Goal: Answer question/provide support: Share knowledge or assist other users

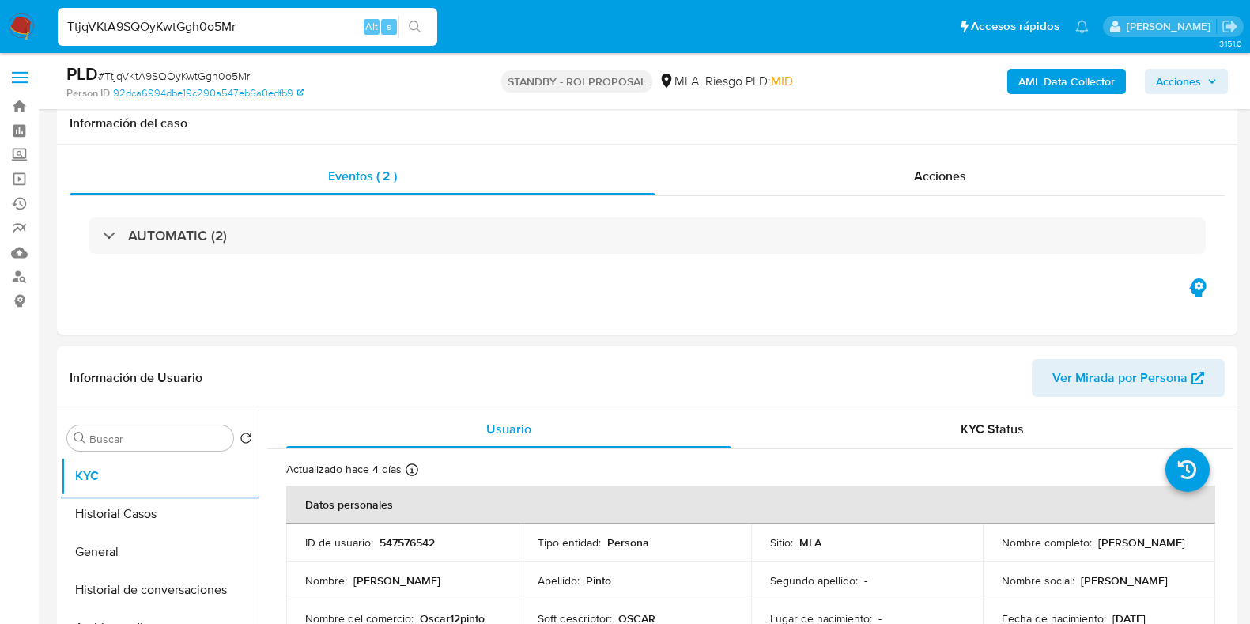
select select "10"
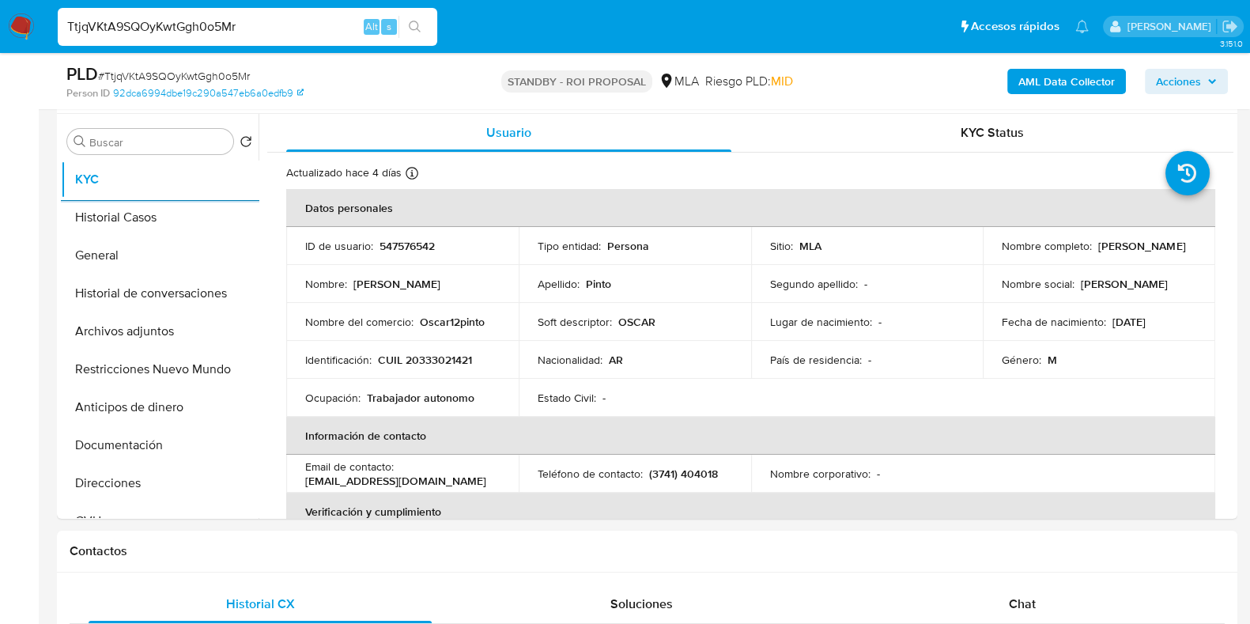
scroll to position [831, 0]
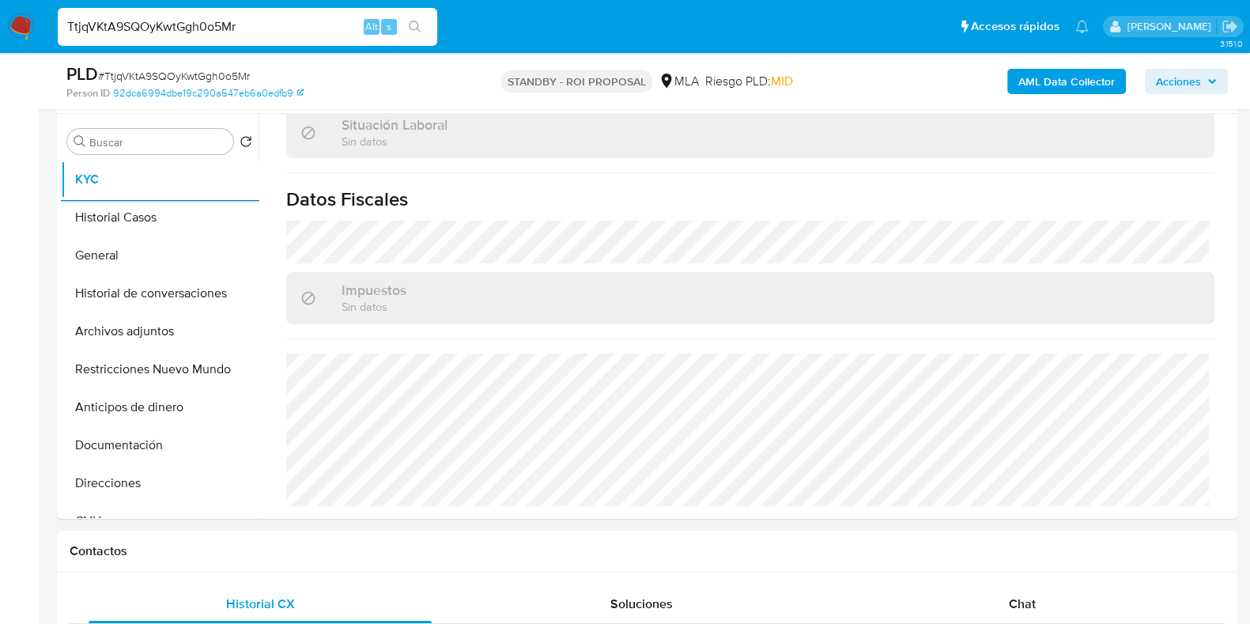
click at [149, 32] on input "TtjqVKtA9SQOyKwtGgh0o5Mr" at bounding box center [248, 27] width 380 height 21
paste input "zUTXRIAW85qwLzOgmLkpHfnU"
type input "zUTXRIAW85qwLzOgmLkpHfnU"
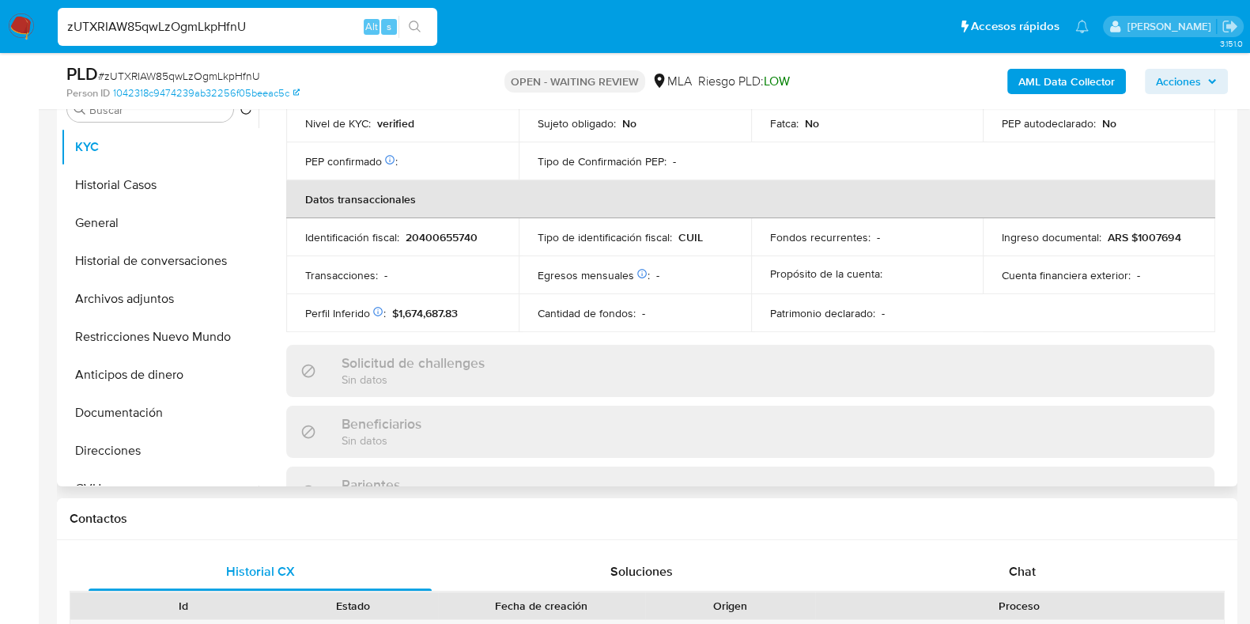
scroll to position [395, 0]
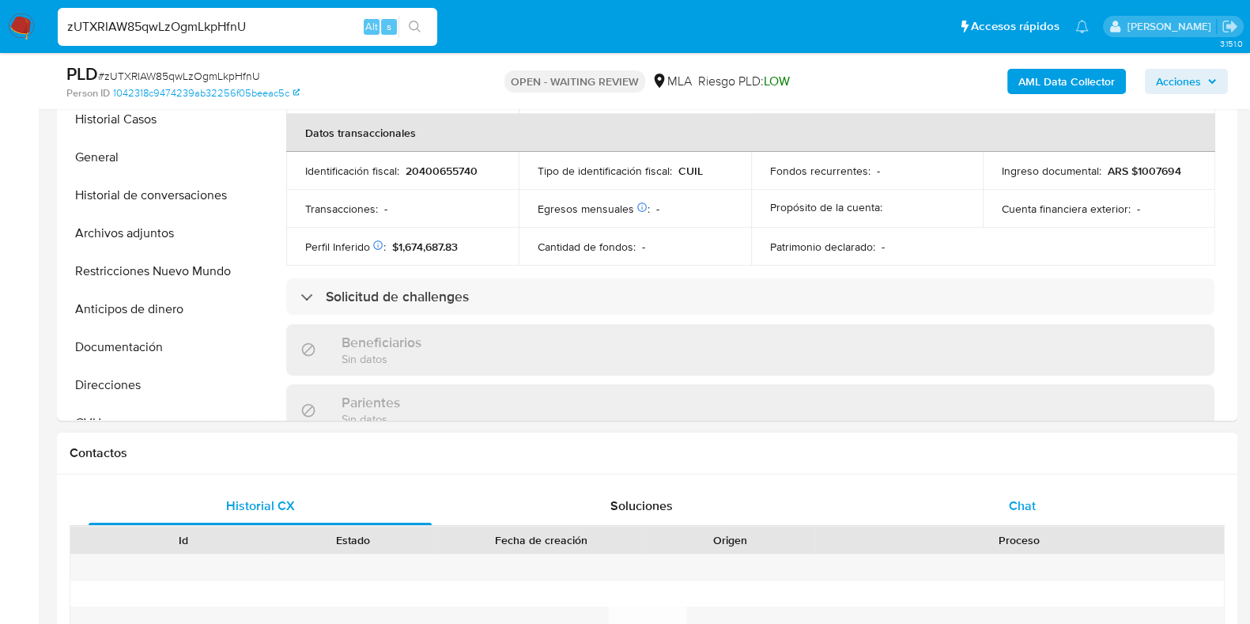
click at [1028, 510] on span "Chat" at bounding box center [1022, 506] width 27 height 18
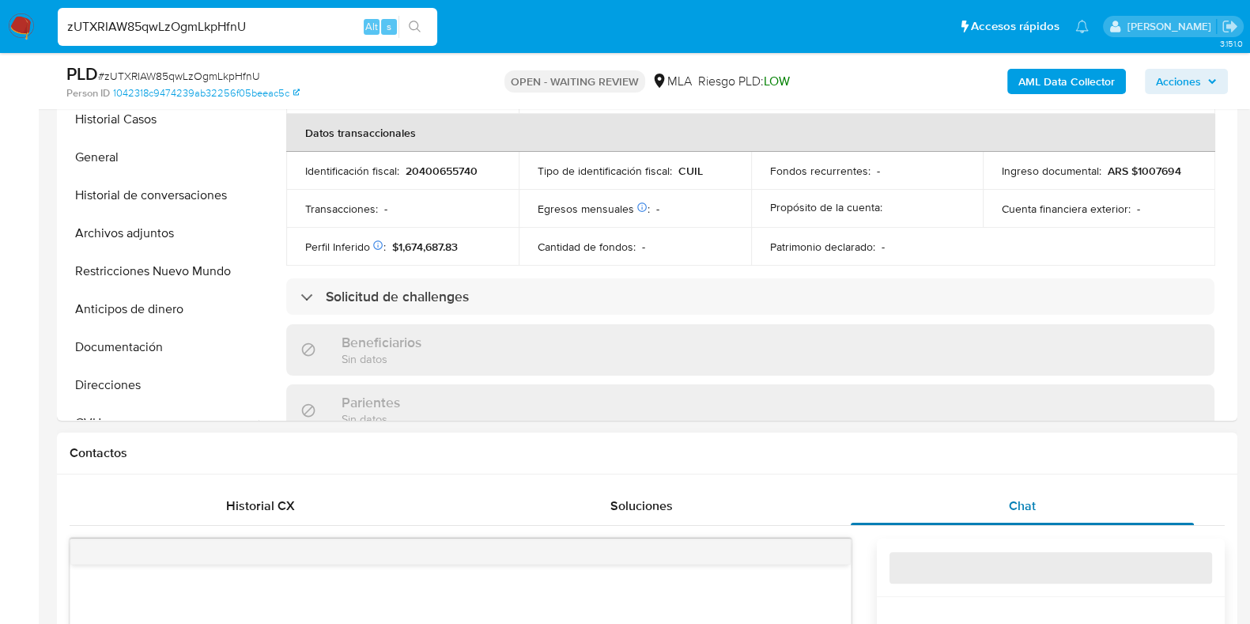
select select "10"
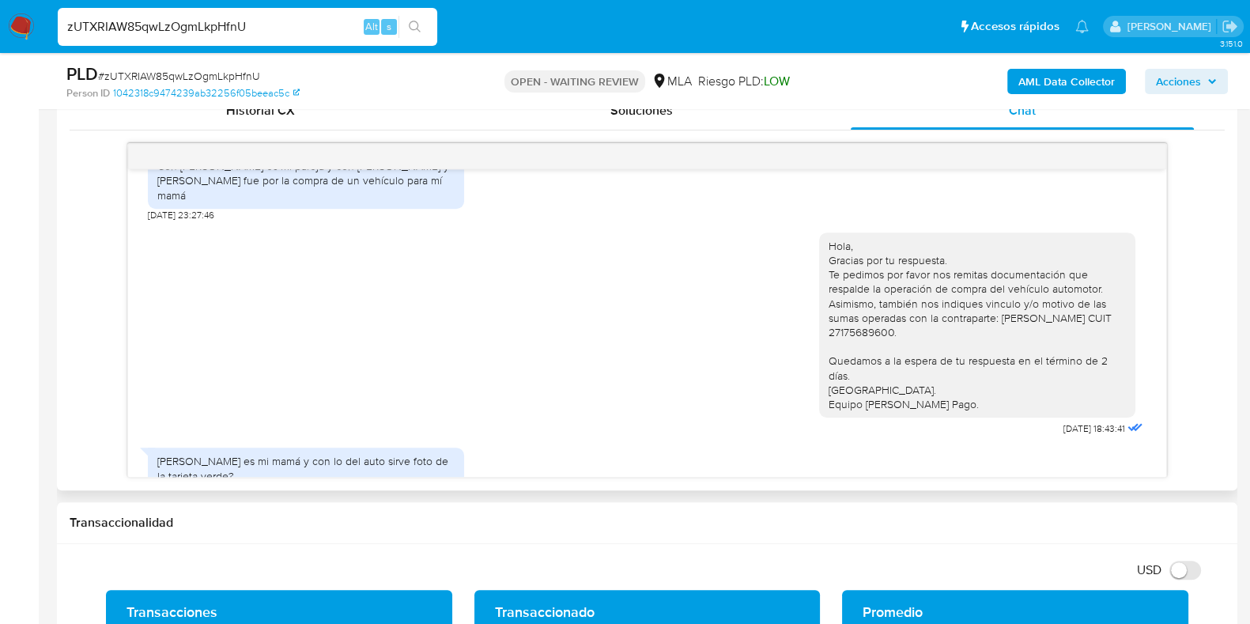
scroll to position [1131, 0]
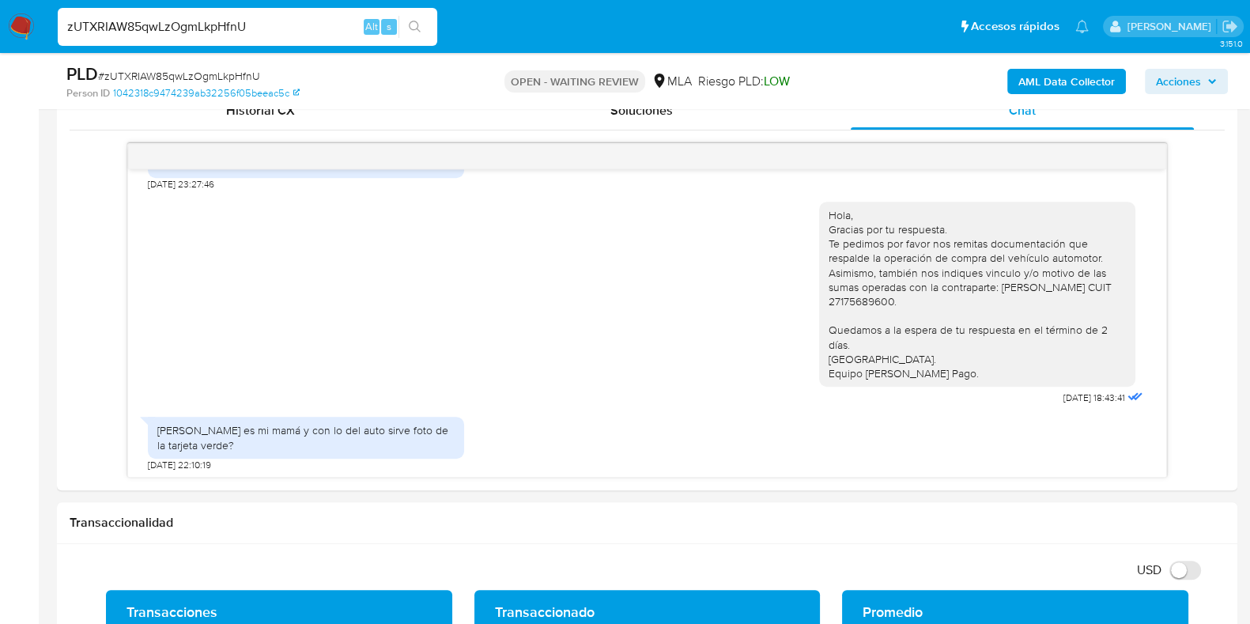
click at [229, 74] on span "# zUTXRIAW85qwLzOgmLkpHfnU" at bounding box center [179, 76] width 162 height 16
copy span "zUTXRIAW85qwLzOgmLkpHfnU"
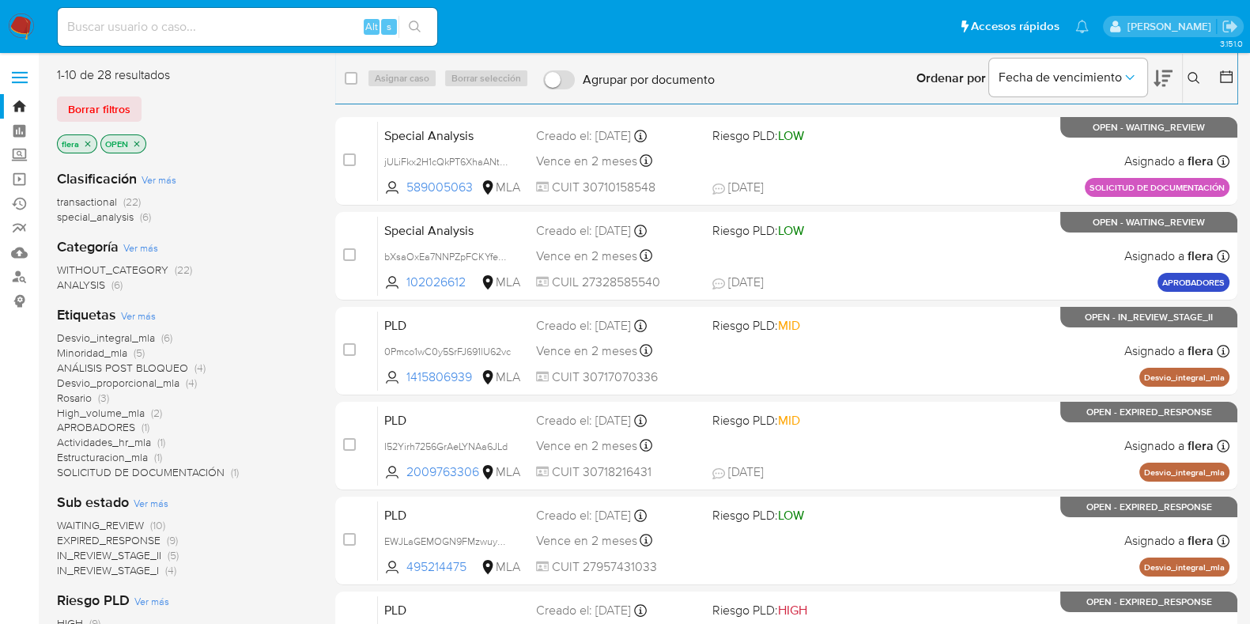
click at [1197, 75] on icon at bounding box center [1194, 78] width 12 height 12
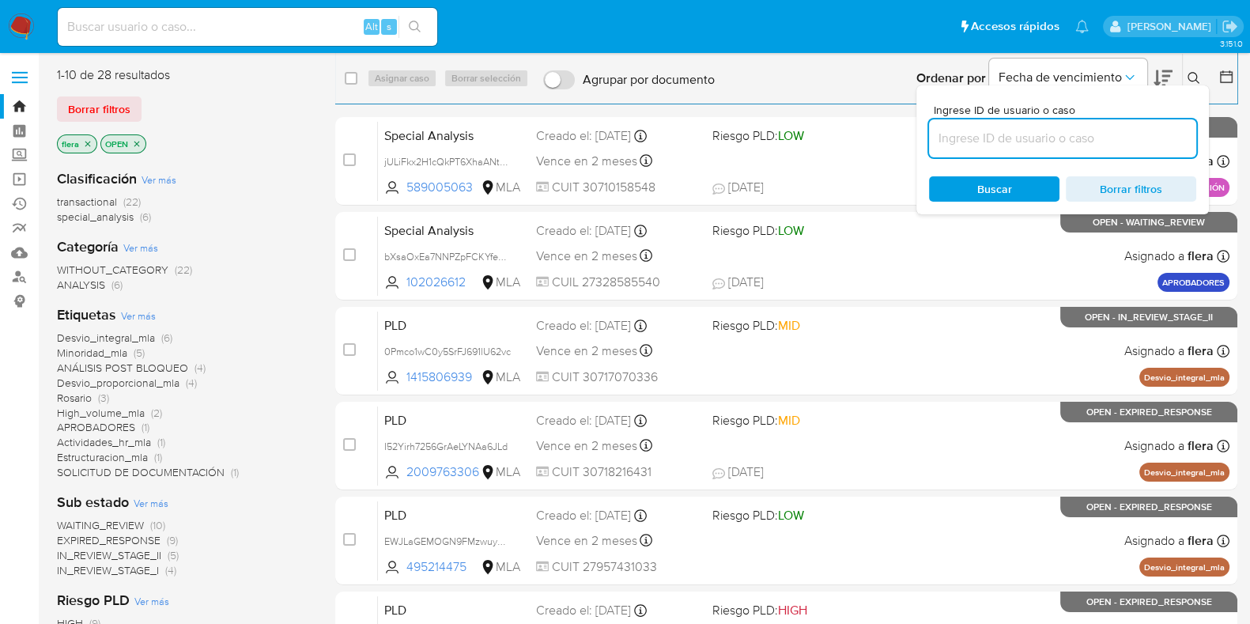
click at [953, 136] on input at bounding box center [1062, 138] width 267 height 21
type input "zUTXRIAW85qwLzOgmLkpHfnU"
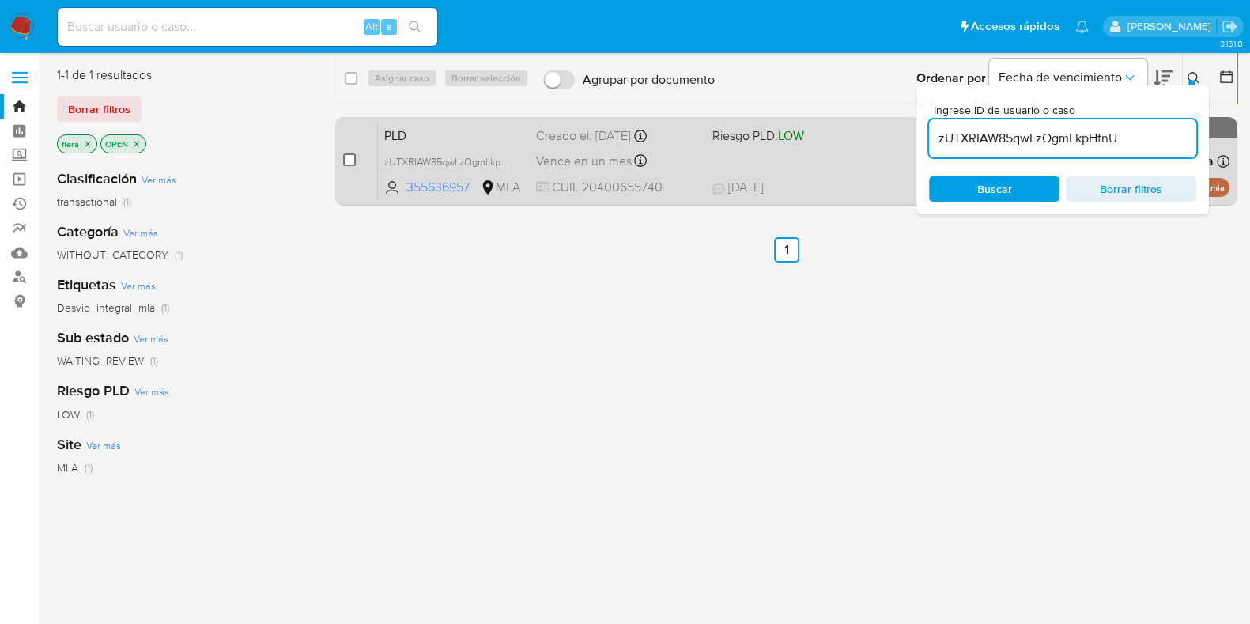
click at [346, 165] on input "checkbox" at bounding box center [349, 159] width 13 height 13
checkbox input "true"
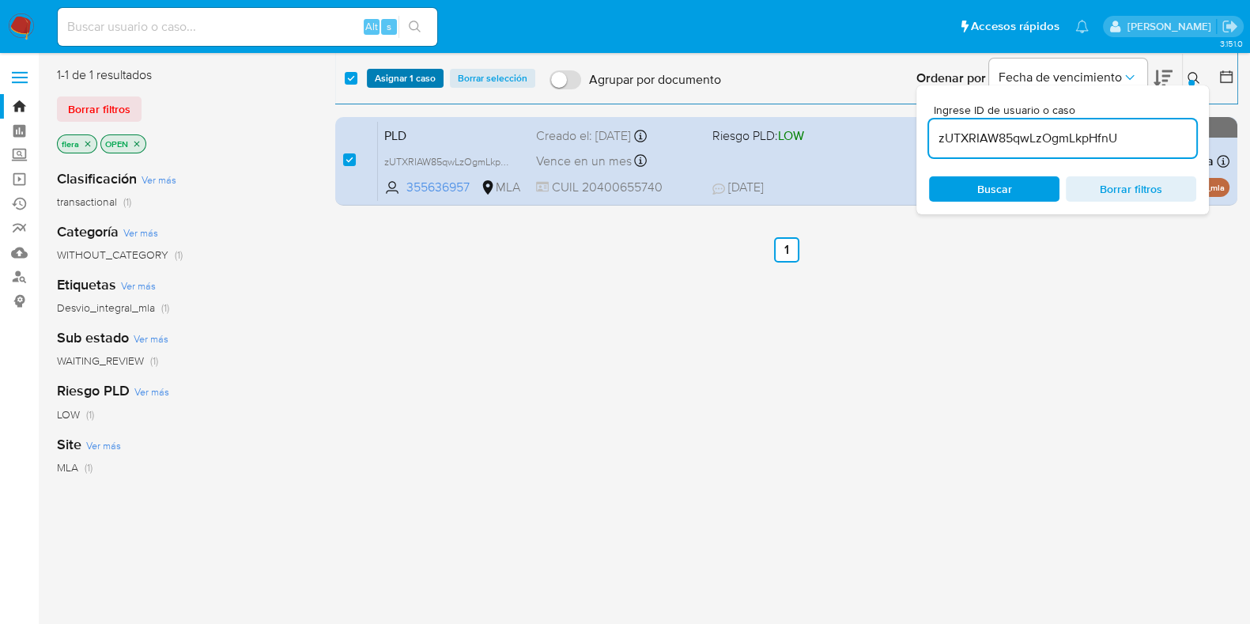
click at [411, 72] on span "Asignar 1 caso" at bounding box center [405, 78] width 61 height 16
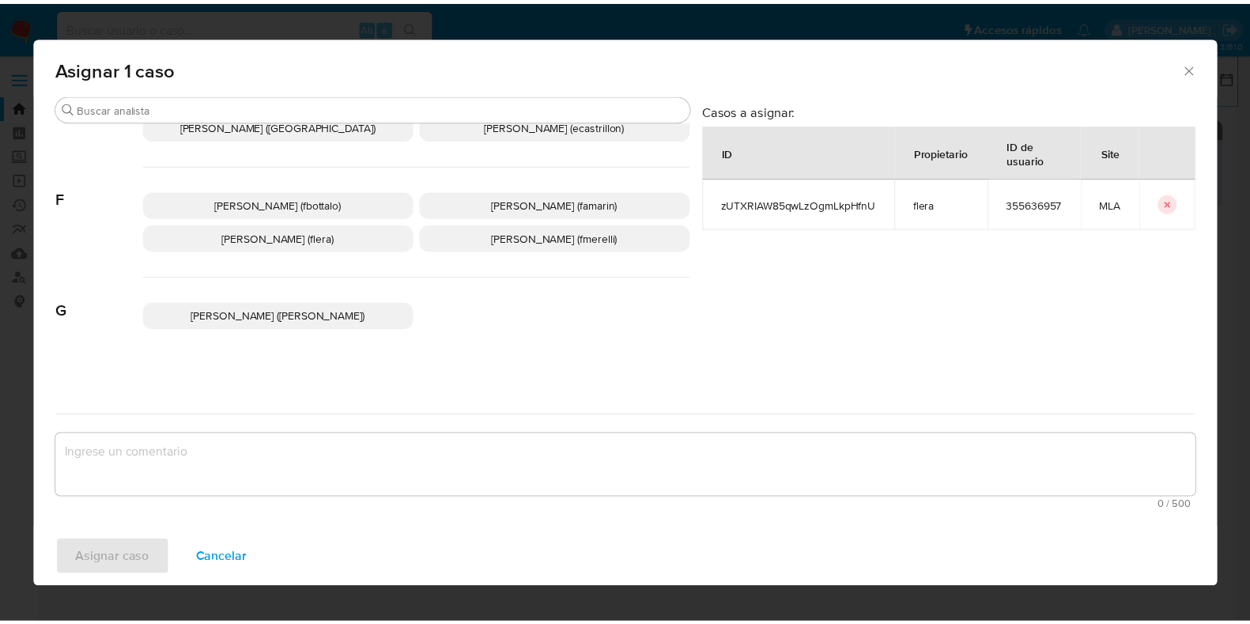
scroll to position [395, 0]
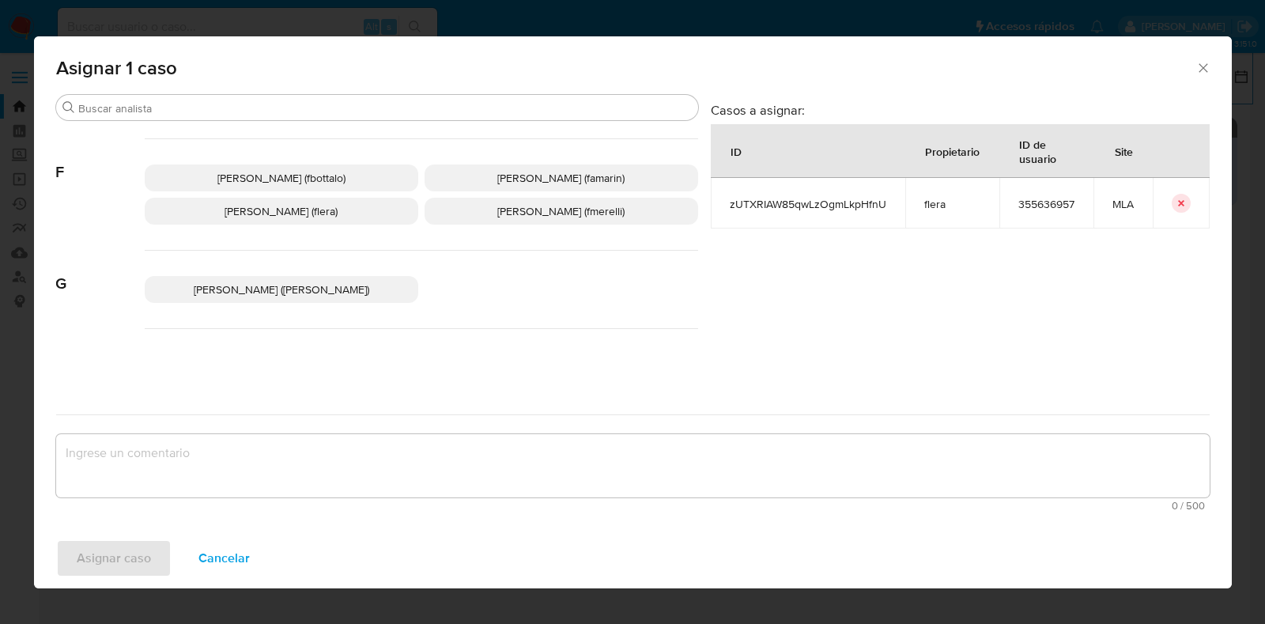
click at [324, 200] on p "Florencia Cecilia Lera (flera)" at bounding box center [282, 211] width 274 height 27
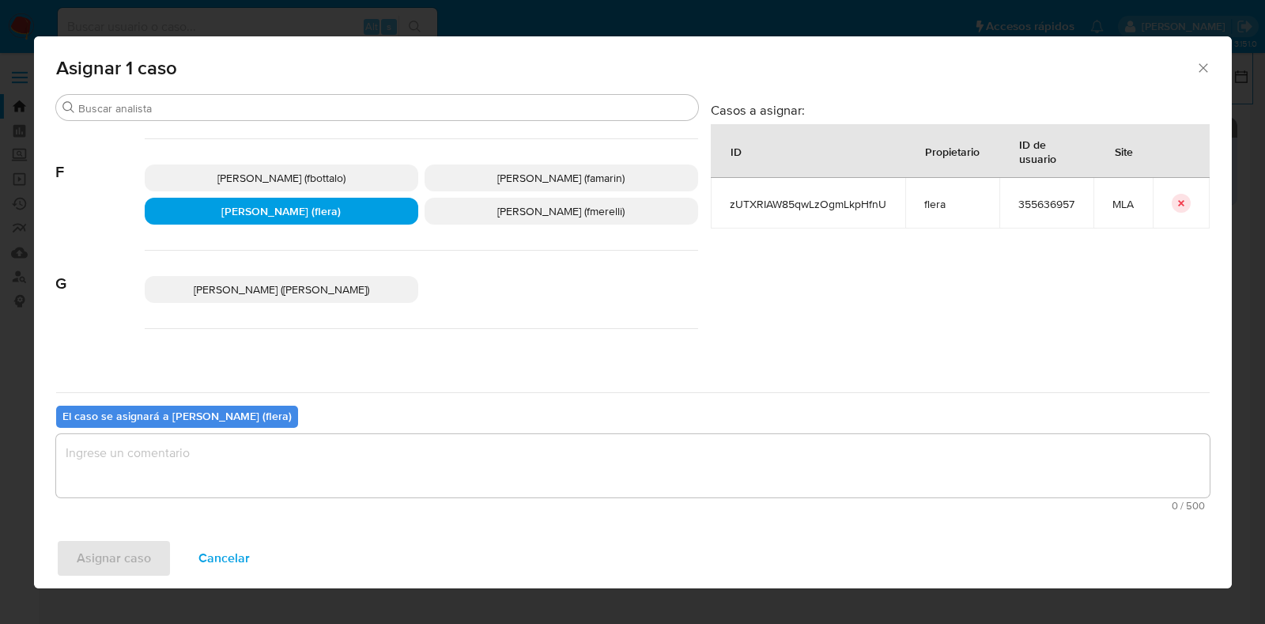
click at [399, 466] on textarea "assign-modal" at bounding box center [633, 465] width 1154 height 63
click at [124, 563] on span "Asignar caso" at bounding box center [114, 558] width 74 height 35
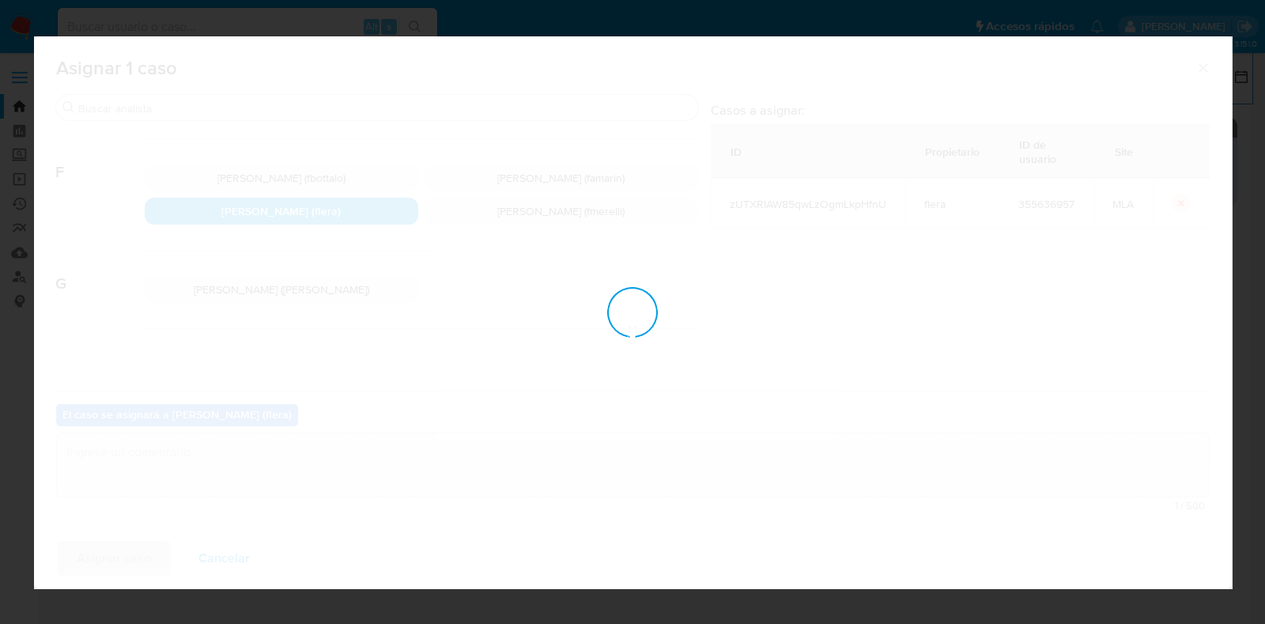
checkbox input "false"
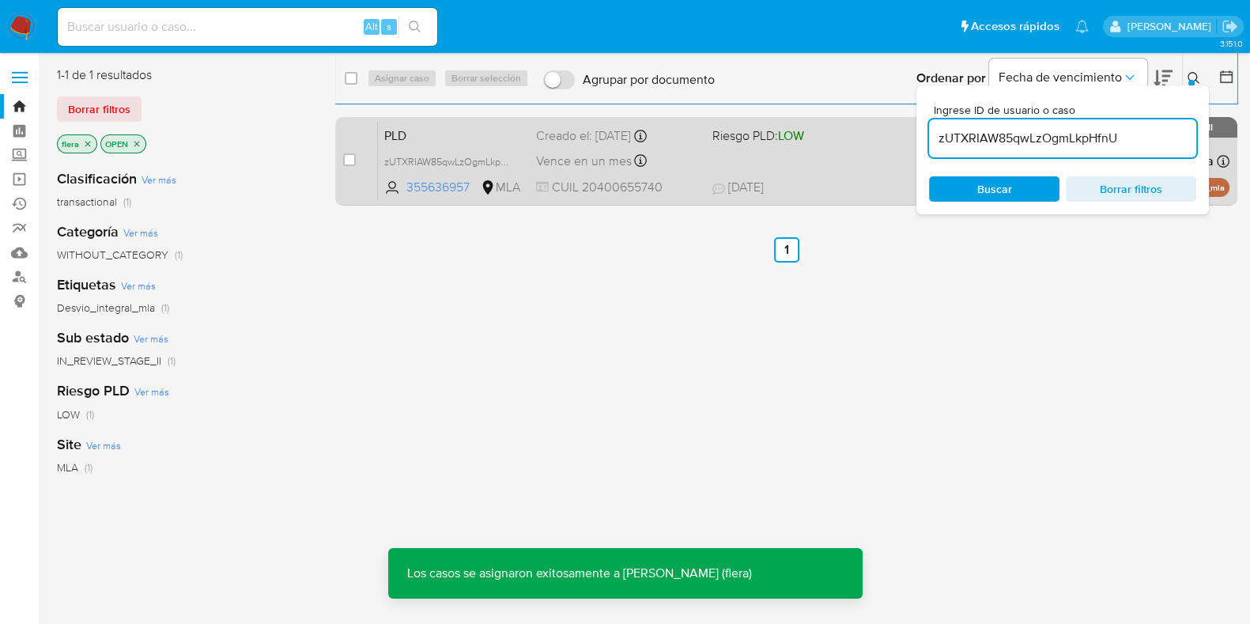
click at [457, 140] on span "PLD" at bounding box center [453, 134] width 139 height 21
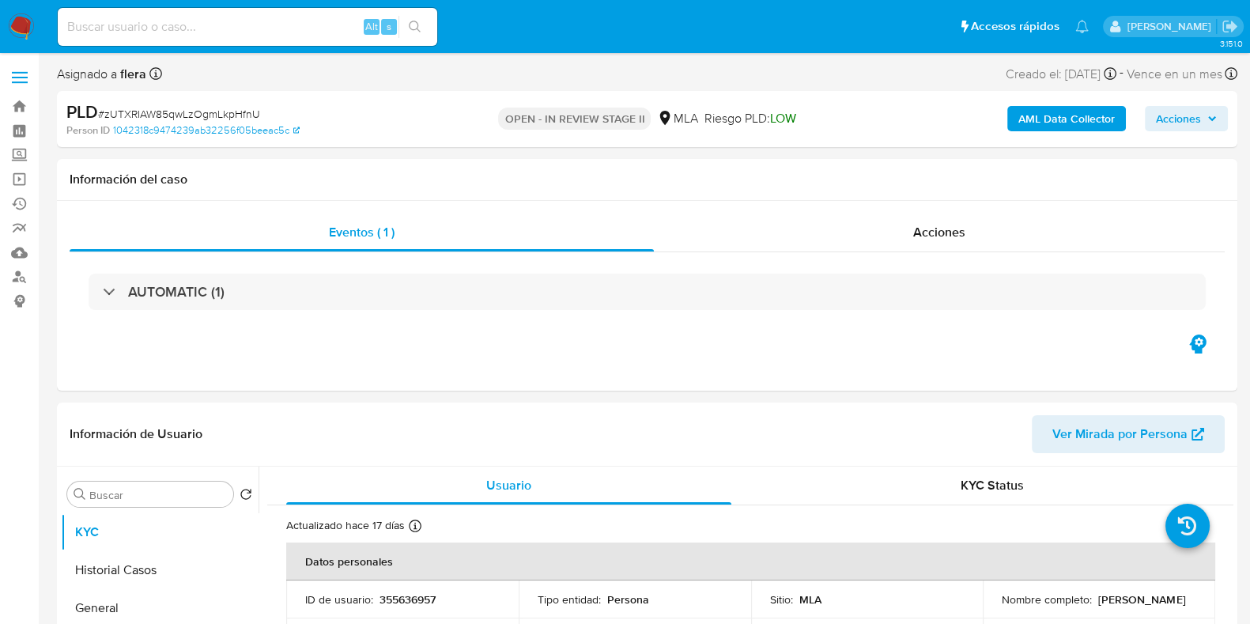
select select "10"
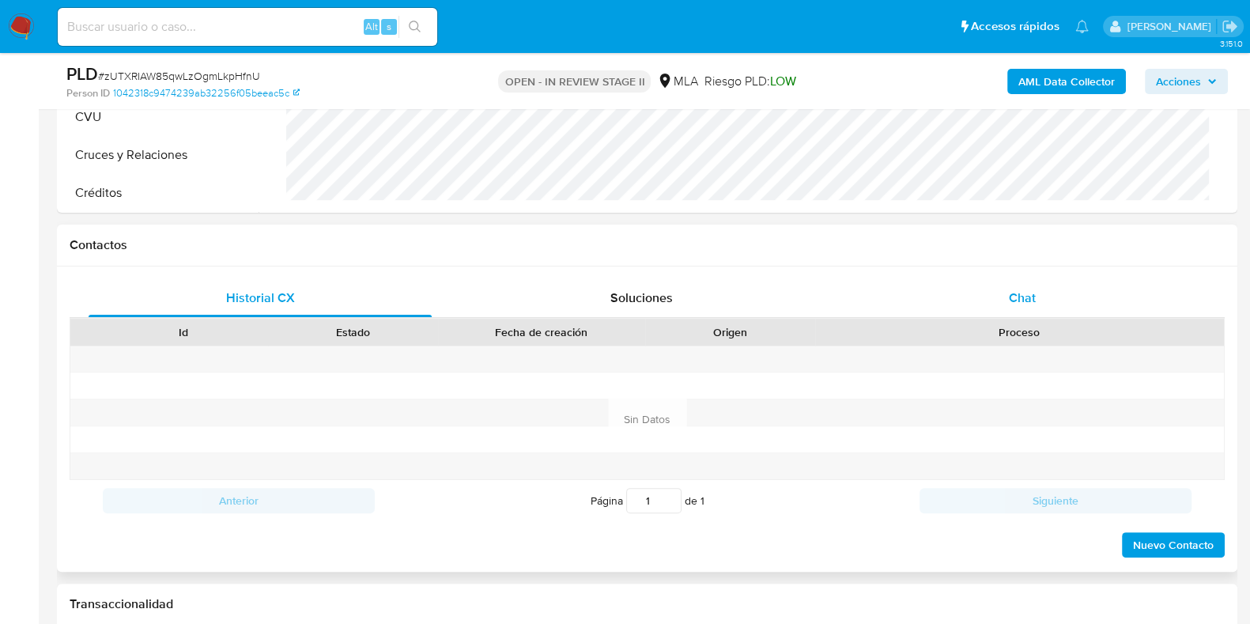
scroll to position [593, 0]
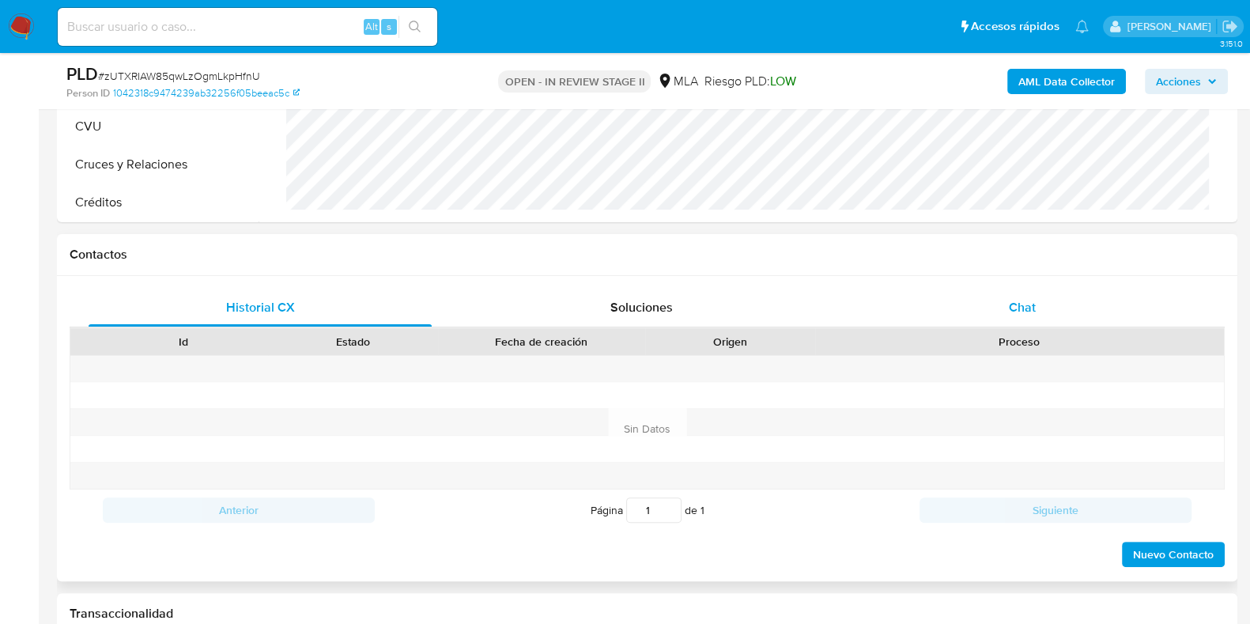
click at [998, 298] on div "Chat" at bounding box center [1022, 308] width 343 height 38
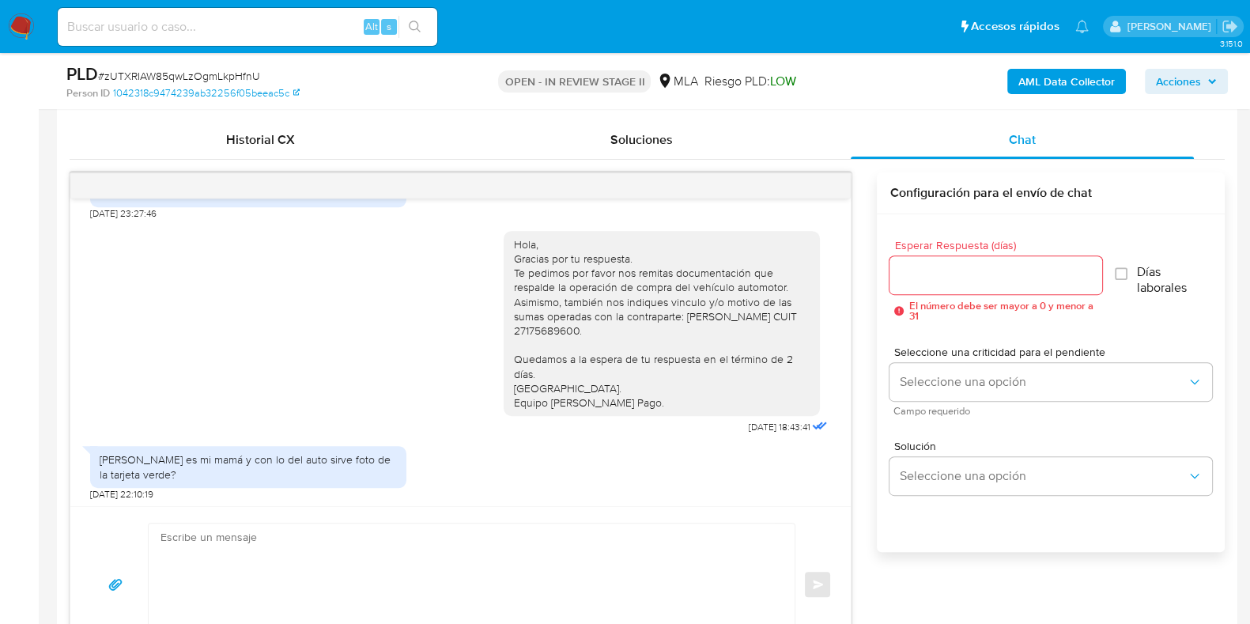
scroll to position [790, 0]
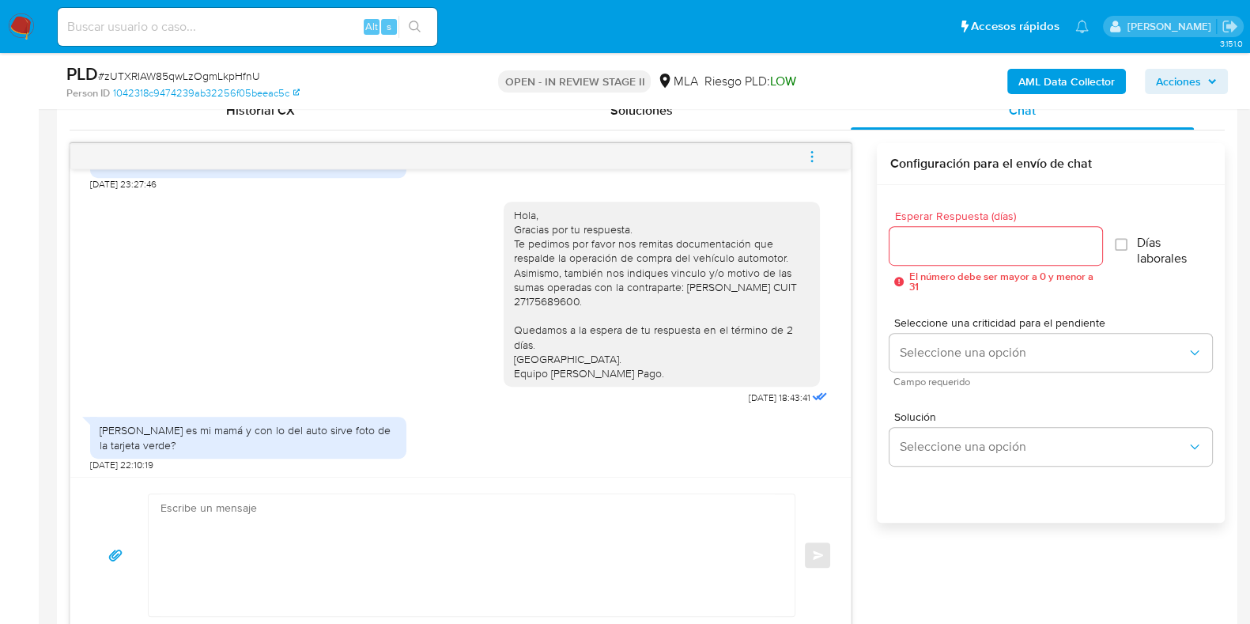
click at [480, 519] on textarea at bounding box center [468, 555] width 614 height 122
type textarea "h"
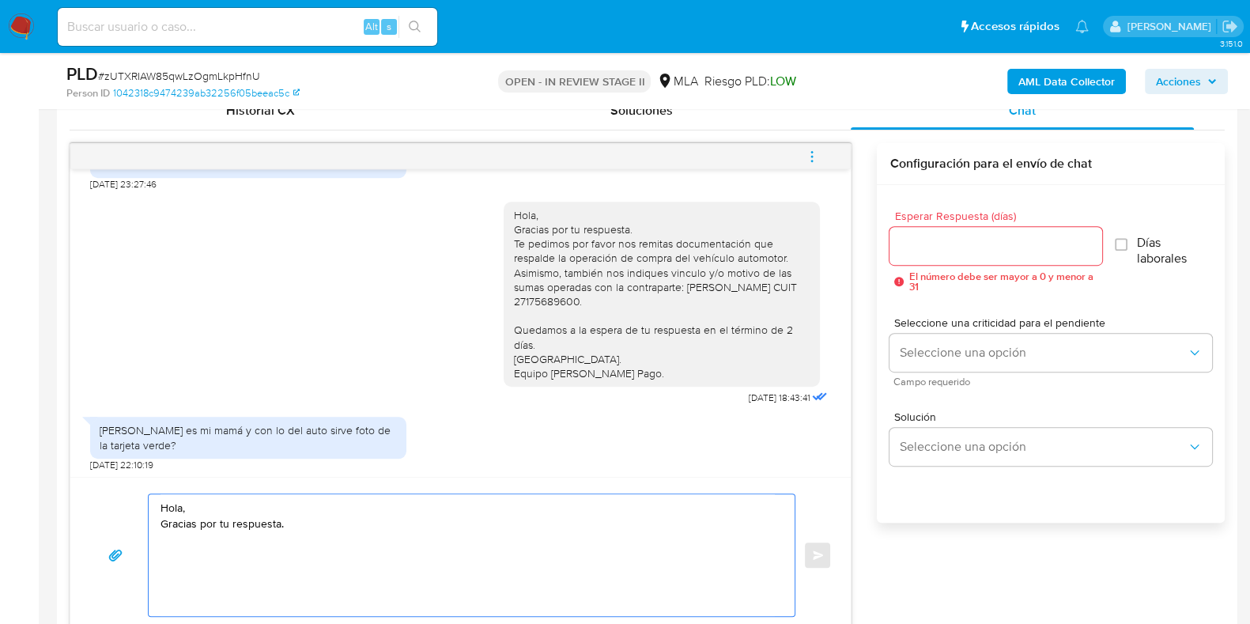
scroll to position [890, 0]
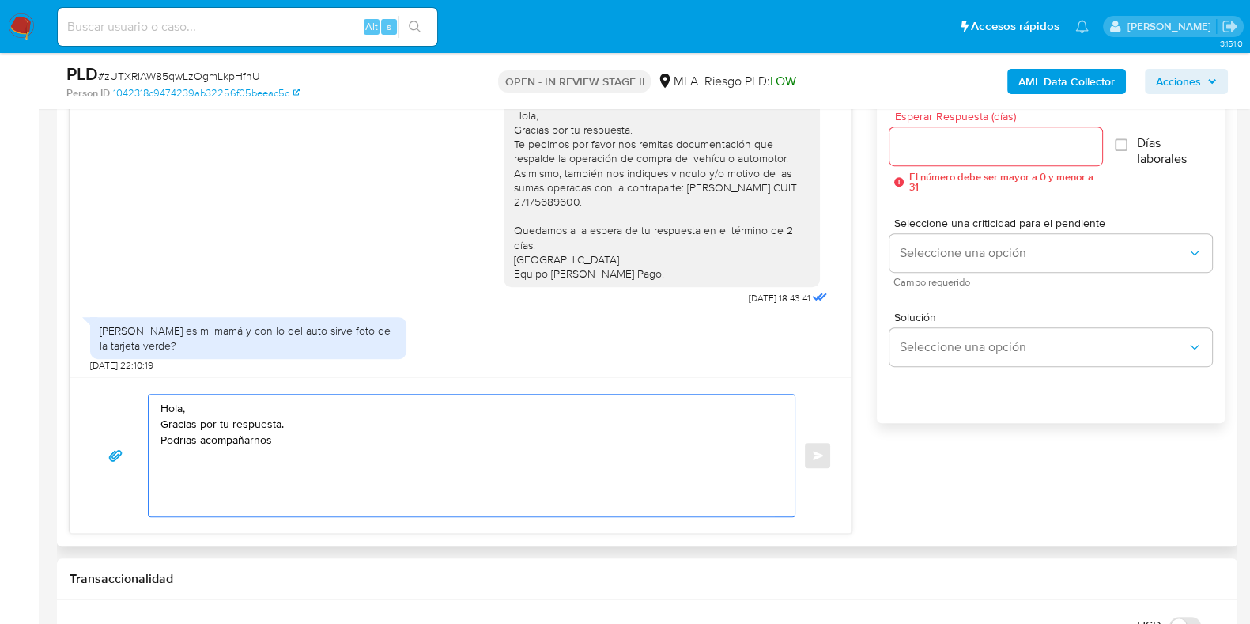
drag, startPoint x: 335, startPoint y: 449, endPoint x: 146, endPoint y: 397, distance: 196.1
click at [146, 397] on div "Hola, Gracias por tu respuesta. Podrias acompañarnos Enviar" at bounding box center [460, 455] width 743 height 123
click at [324, 447] on textarea "Hola, Gracias por tu respuesta. Podrias acompañarnos" at bounding box center [468, 456] width 614 height 122
type textarea "Hola, Gracias por tu respuesta. Podrias acompañarnos"
drag, startPoint x: 292, startPoint y: 443, endPoint x: 161, endPoint y: 442, distance: 131.3
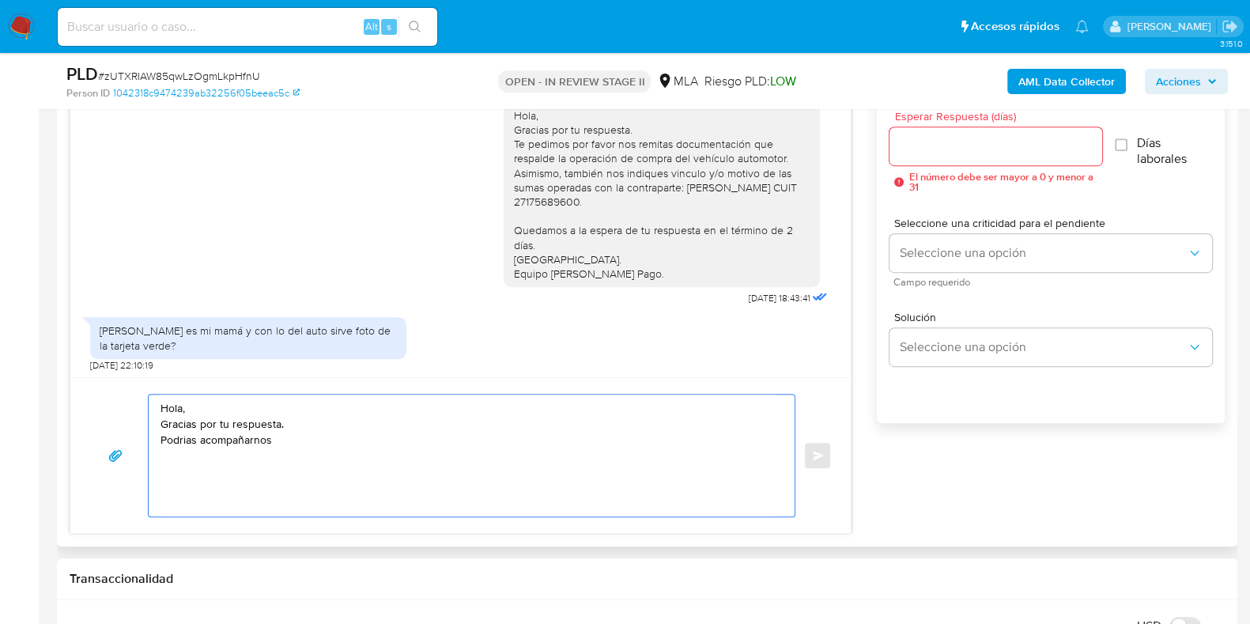
click at [161, 442] on textarea "Hola, Gracias por tu respuesta. Podrias acompañarnos" at bounding box center [468, 456] width 614 height 122
click at [318, 442] on textarea "Hola, Gracias por tu respuesta. Podrias acompañarnos" at bounding box center [468, 456] width 614 height 122
drag, startPoint x: 301, startPoint y: 442, endPoint x: 155, endPoint y: 412, distance: 148.6
click at [155, 412] on div "Hola, Gracias por tu respuesta. Podrias acompañarnos" at bounding box center [468, 456] width 638 height 122
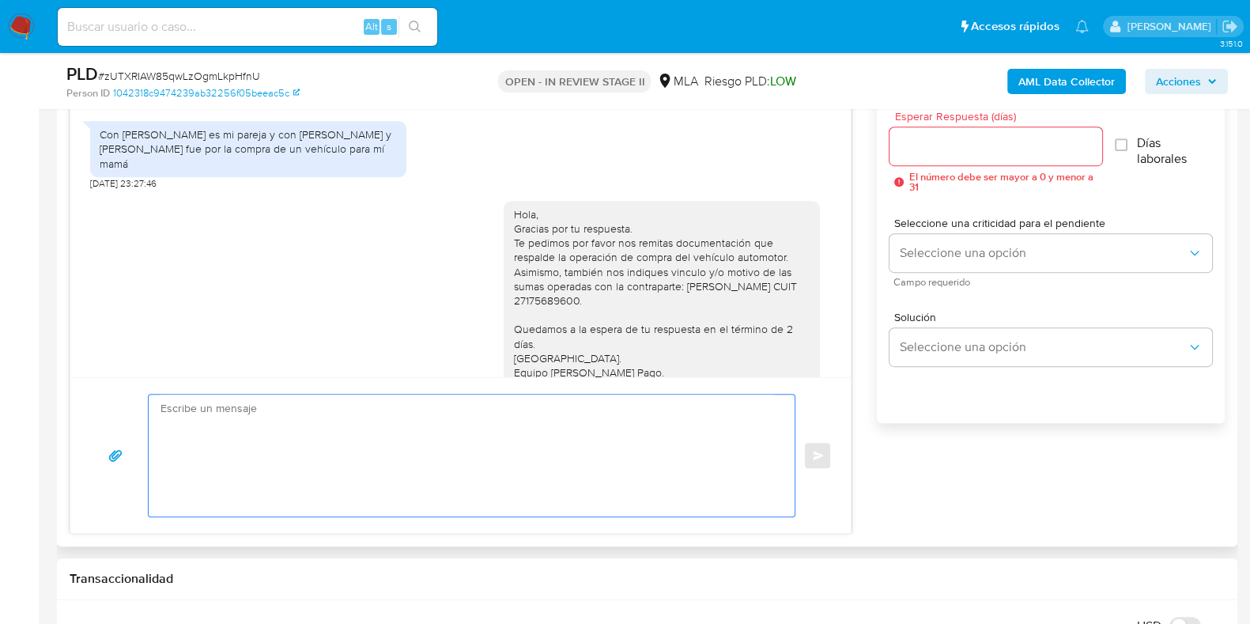
scroll to position [933, 0]
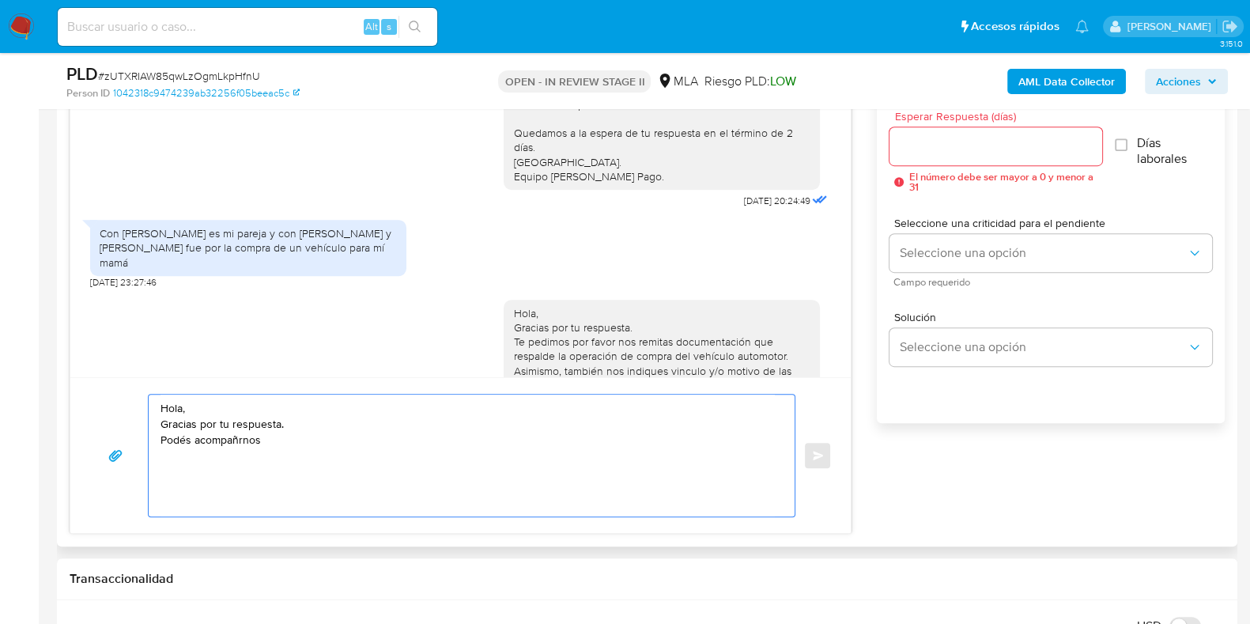
click at [382, 437] on textarea "Hola, Gracias por tu respuesta. Podés acompañrnos" at bounding box center [468, 456] width 614 height 122
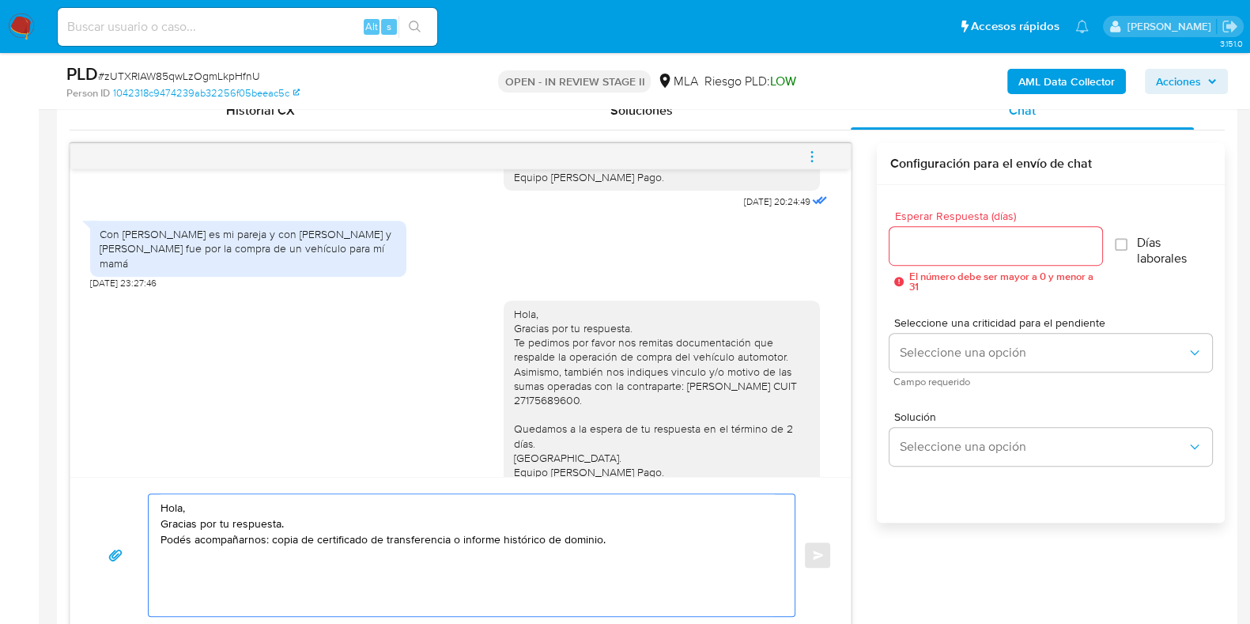
scroll to position [1131, 0]
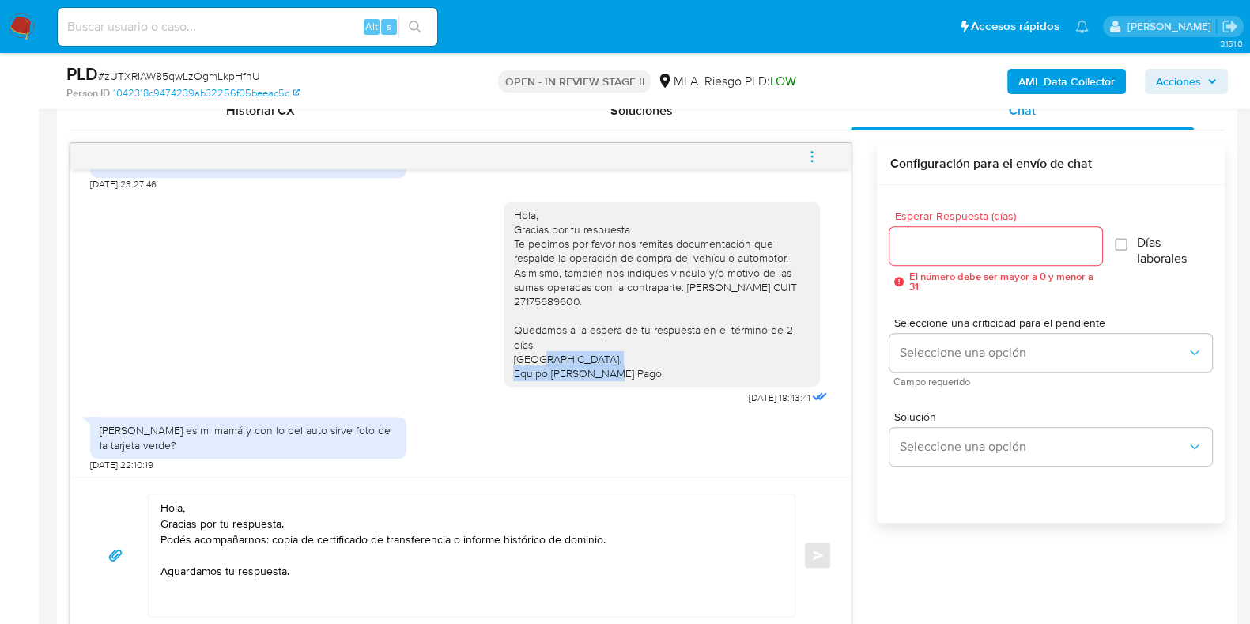
drag, startPoint x: 497, startPoint y: 358, endPoint x: 659, endPoint y: 377, distance: 163.2
click at [659, 377] on div "Hola, Gracias por tu respuesta. Te pedimos por favor nos remitas documentación …" at bounding box center [662, 294] width 316 height 185
copy div "Saludos. Equipo de Mercado Pago."
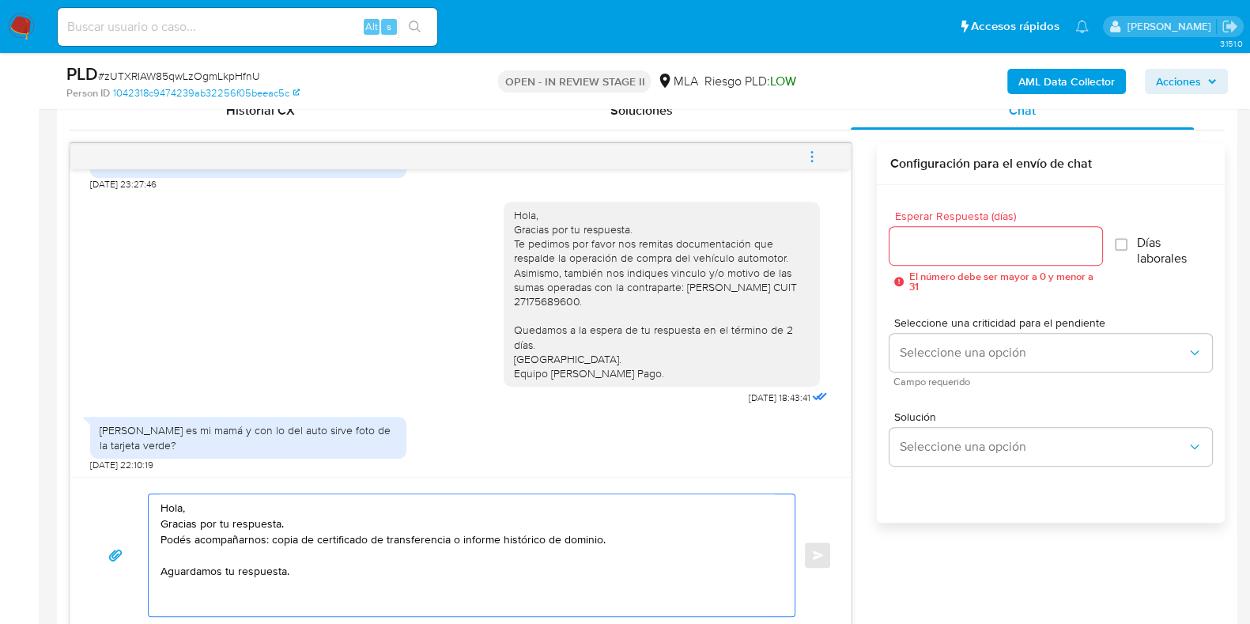
click at [191, 592] on textarea "Hola, Gracias por tu respuesta. Podés acompañarnos: copia de certificado de tra…" at bounding box center [468, 555] width 614 height 122
paste textarea "Saludos. Equipo de Mercado Pago."
drag, startPoint x: 285, startPoint y: 524, endPoint x: 217, endPoint y: 524, distance: 67.2
click at [217, 524] on textarea "Hola, Gracias por tu respuesta. Podés acompañarnos: copia de certificado de tra…" at bounding box center [468, 555] width 614 height 122
drag, startPoint x: 289, startPoint y: 573, endPoint x: 161, endPoint y: 571, distance: 128.1
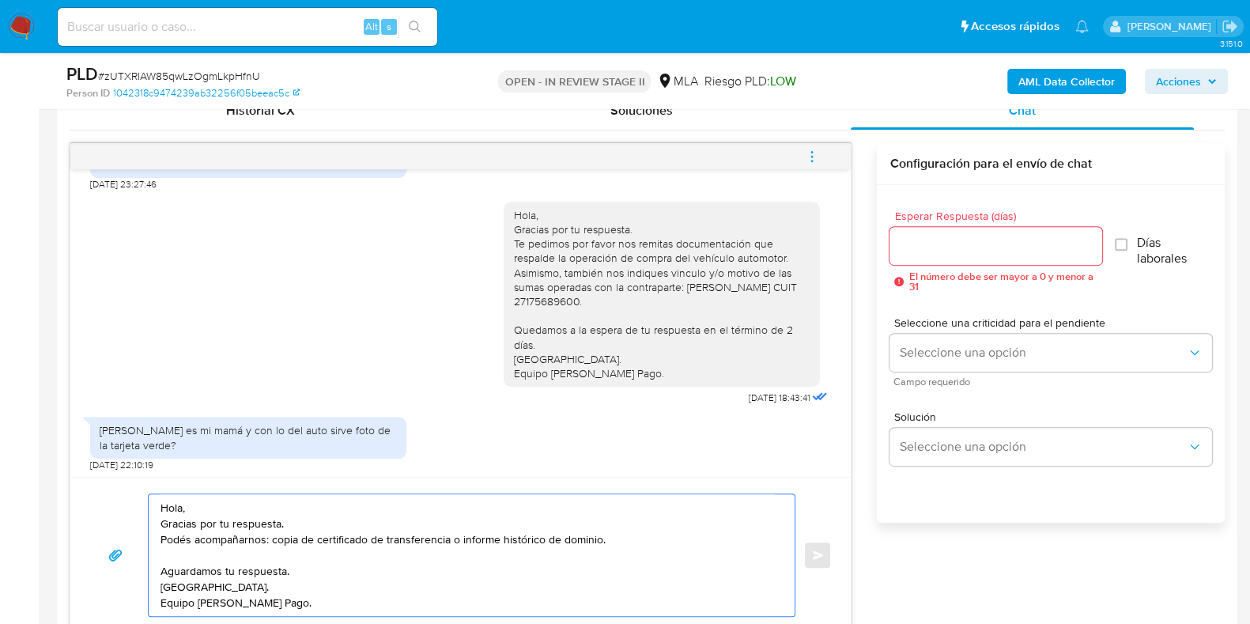
click at [161, 571] on textarea "Hola, Gracias por tu respuesta. Podés acompañarnos: copia de certificado de tra…" at bounding box center [468, 555] width 614 height 122
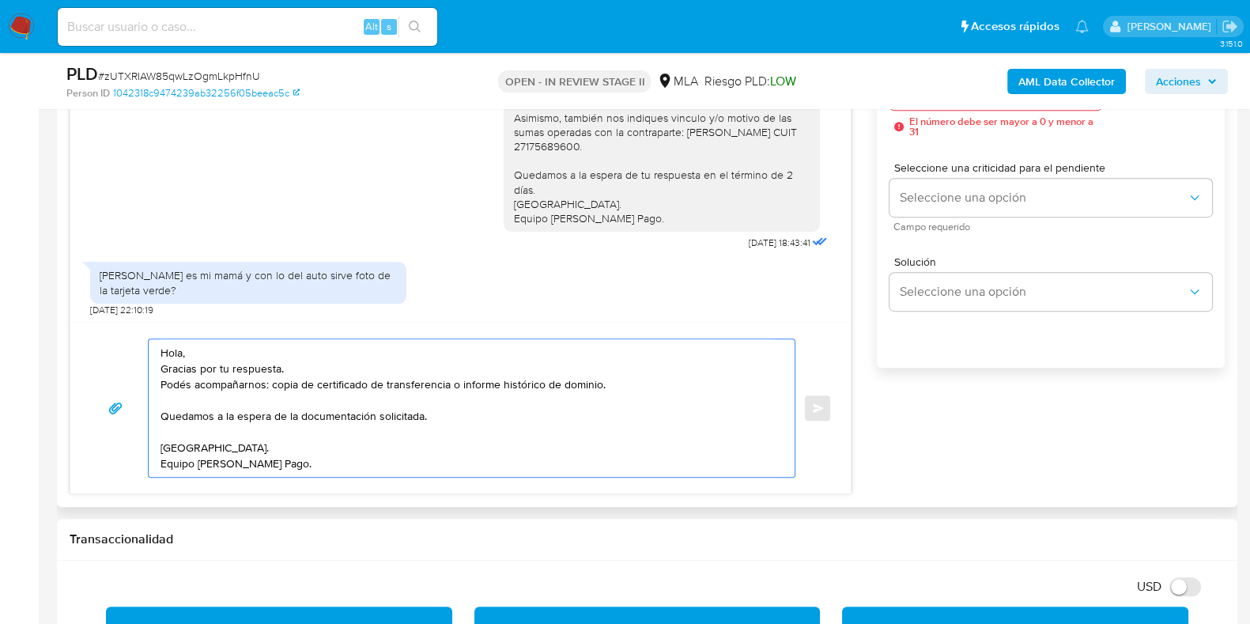
scroll to position [890, 0]
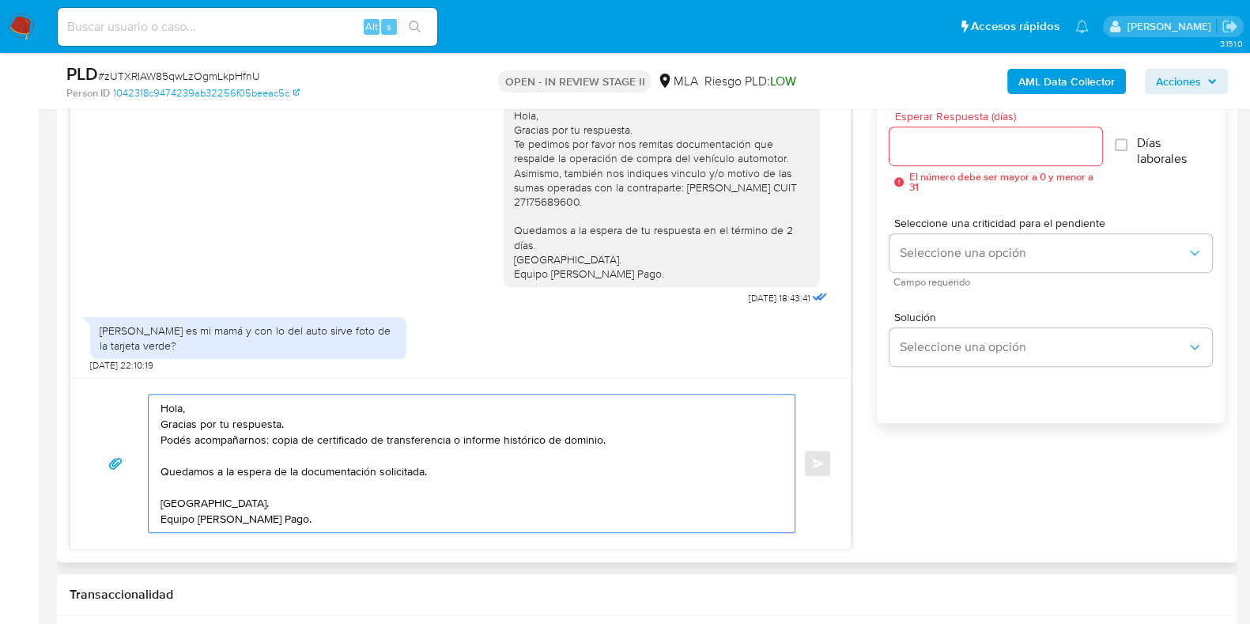
type textarea "Hola, Gracias por tu respuesta. Podés acompañarnos: copia de certificado de tra…"
click at [928, 157] on div at bounding box center [996, 146] width 212 height 38
click at [309, 512] on textarea "Hola, Gracias por tu respuesta. Podés acompañarnos: copia de certificado de tra…" at bounding box center [468, 464] width 614 height 138
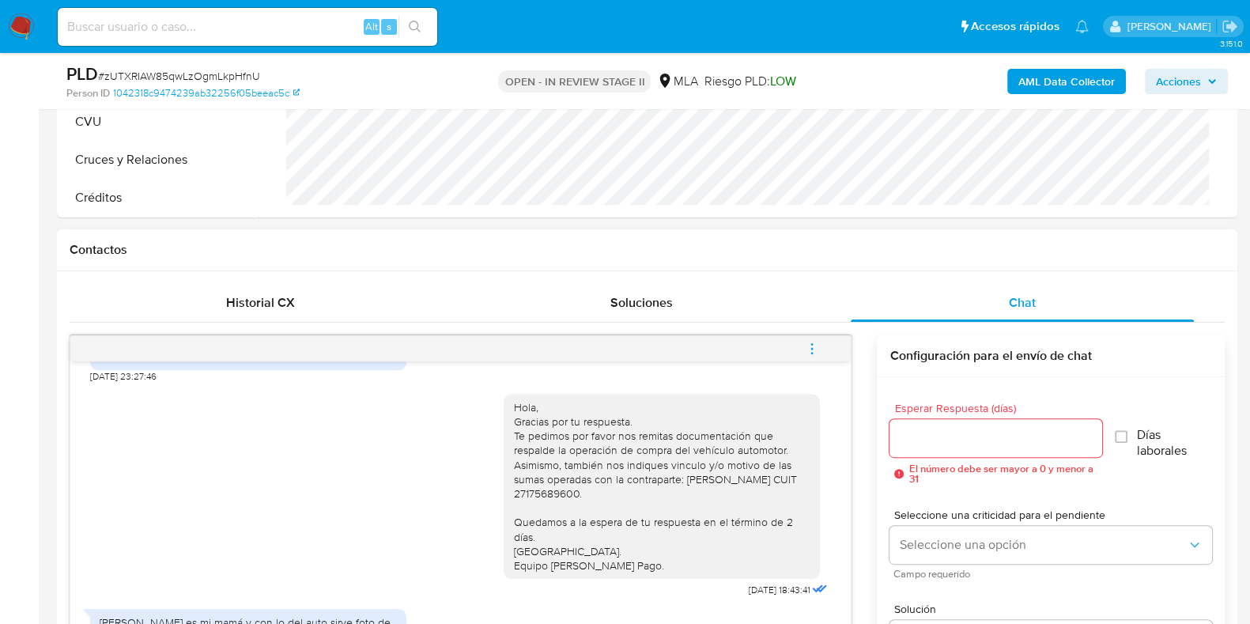
scroll to position [593, 0]
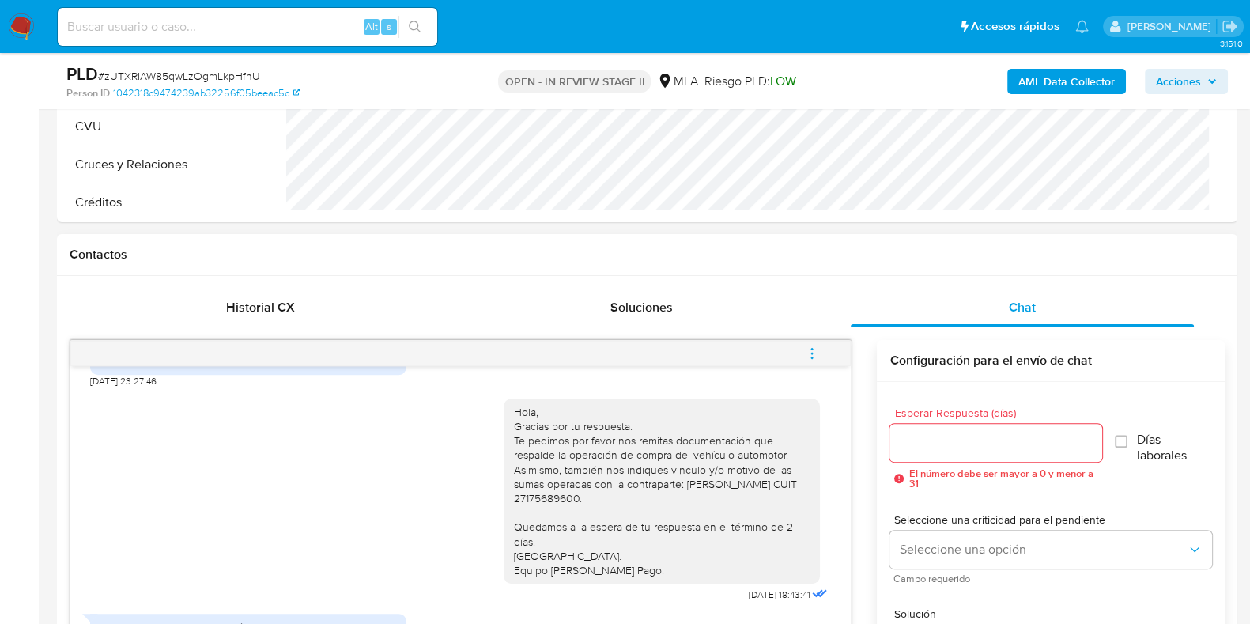
click at [931, 448] on input "Esperar Respuesta (días)" at bounding box center [996, 443] width 212 height 21
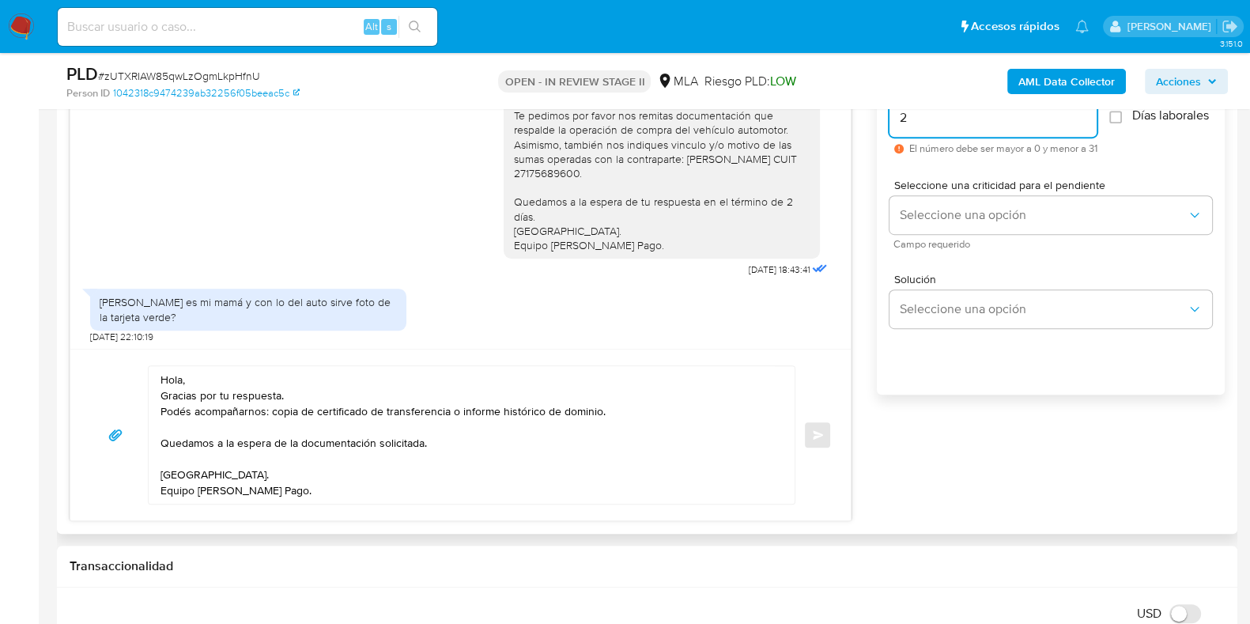
scroll to position [890, 0]
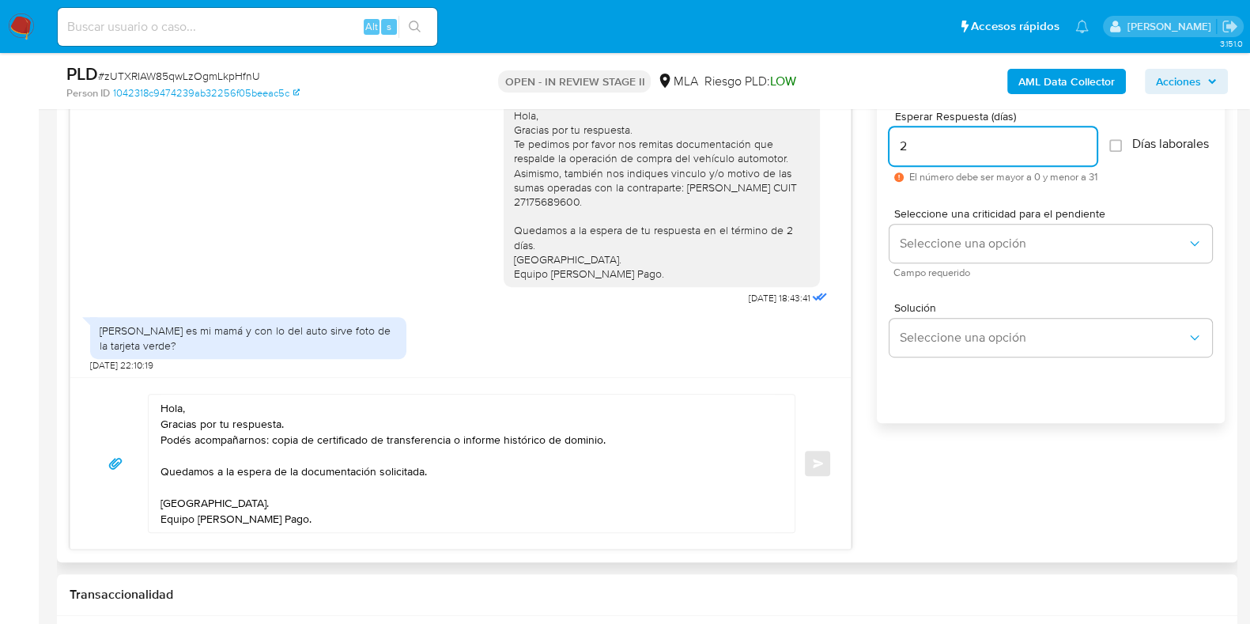
type input "2"
click at [328, 520] on textarea "Hola, Gracias por tu respuesta. Podés acompañarnos: copia de certificado de tra…" at bounding box center [468, 464] width 614 height 138
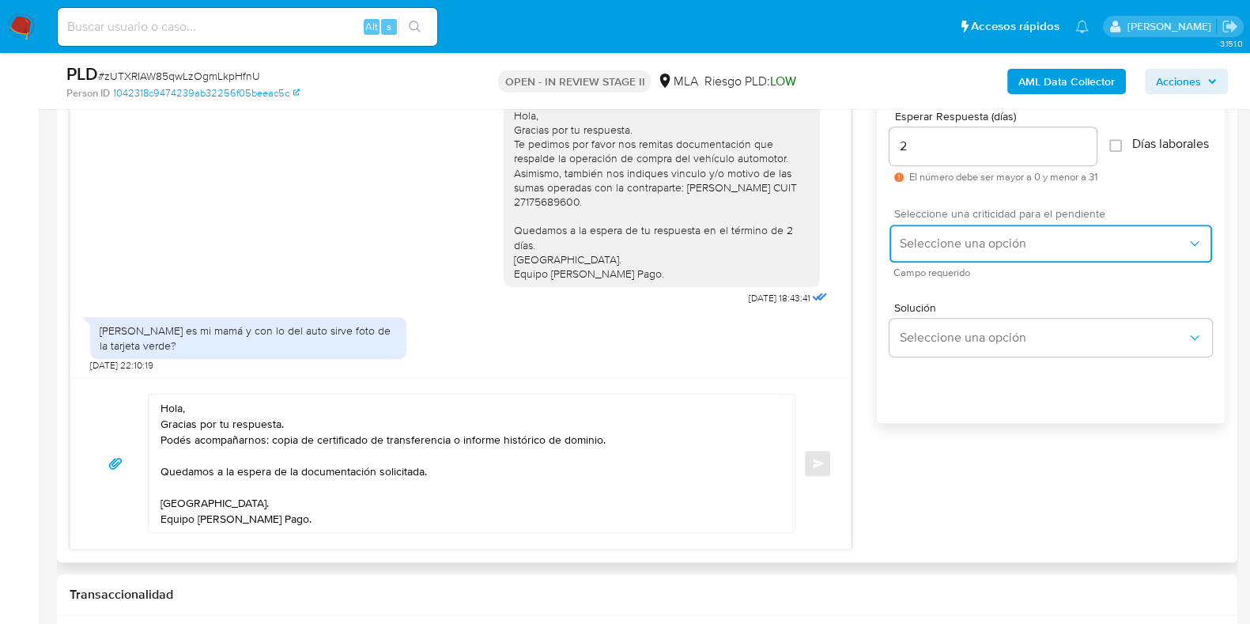
click at [909, 251] on span "Seleccione una opción" at bounding box center [1043, 244] width 288 height 16
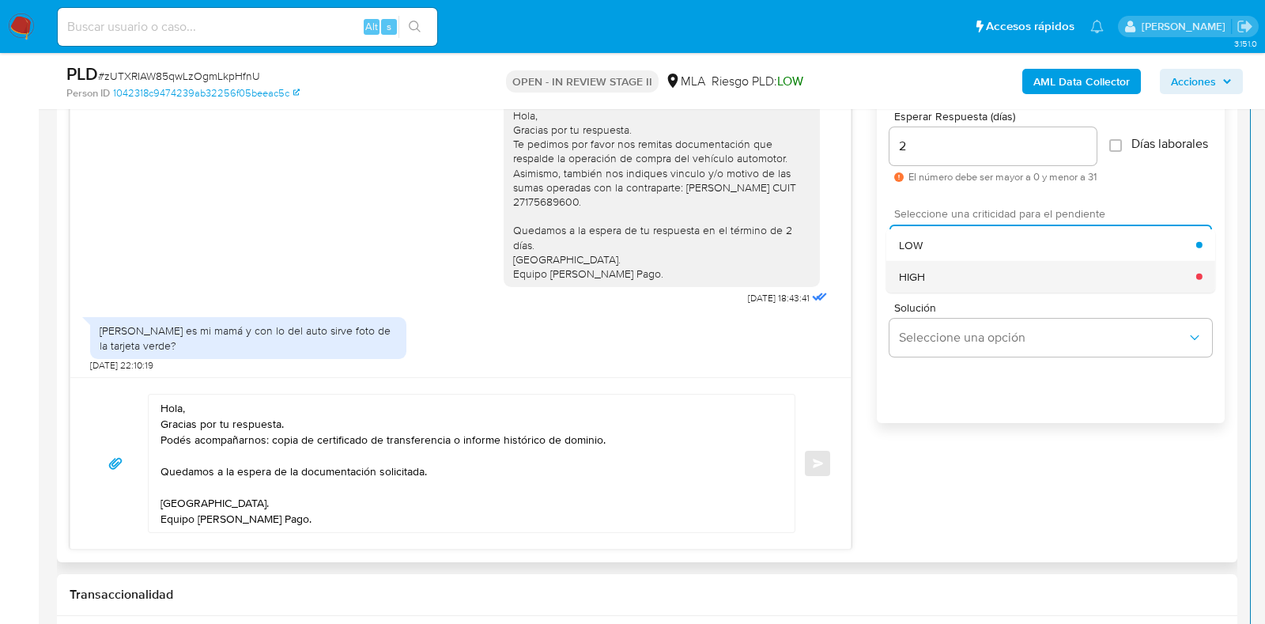
click at [915, 283] on span "HIGH" at bounding box center [912, 276] width 26 height 14
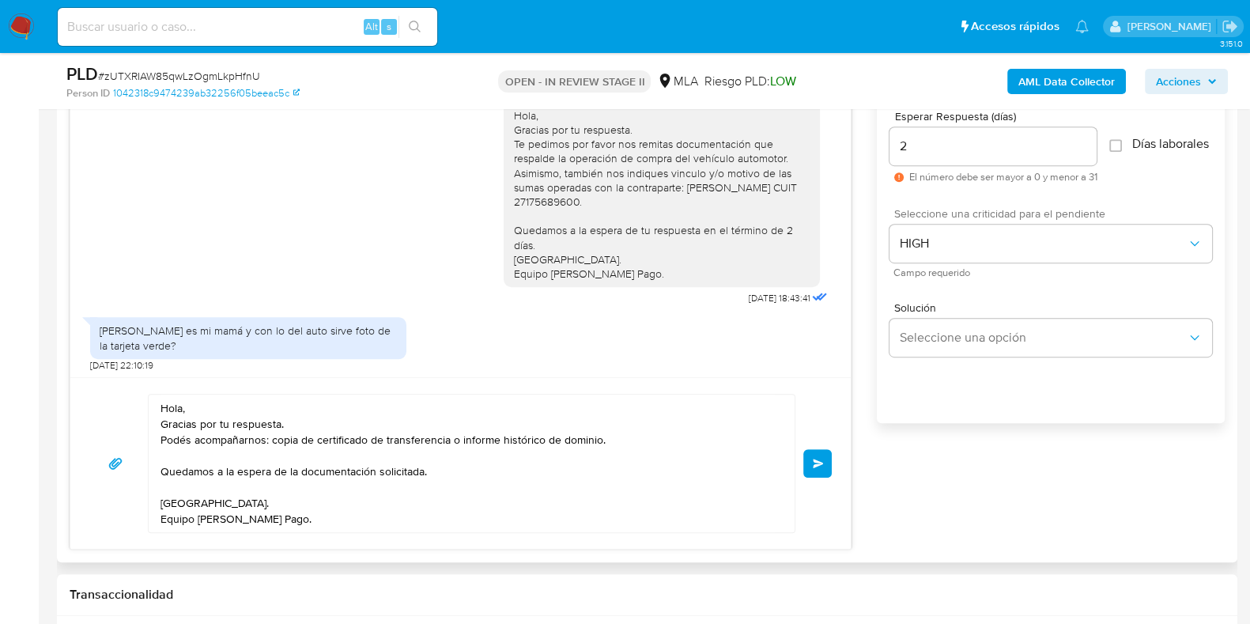
click at [826, 464] on button "Enviar" at bounding box center [817, 463] width 28 height 28
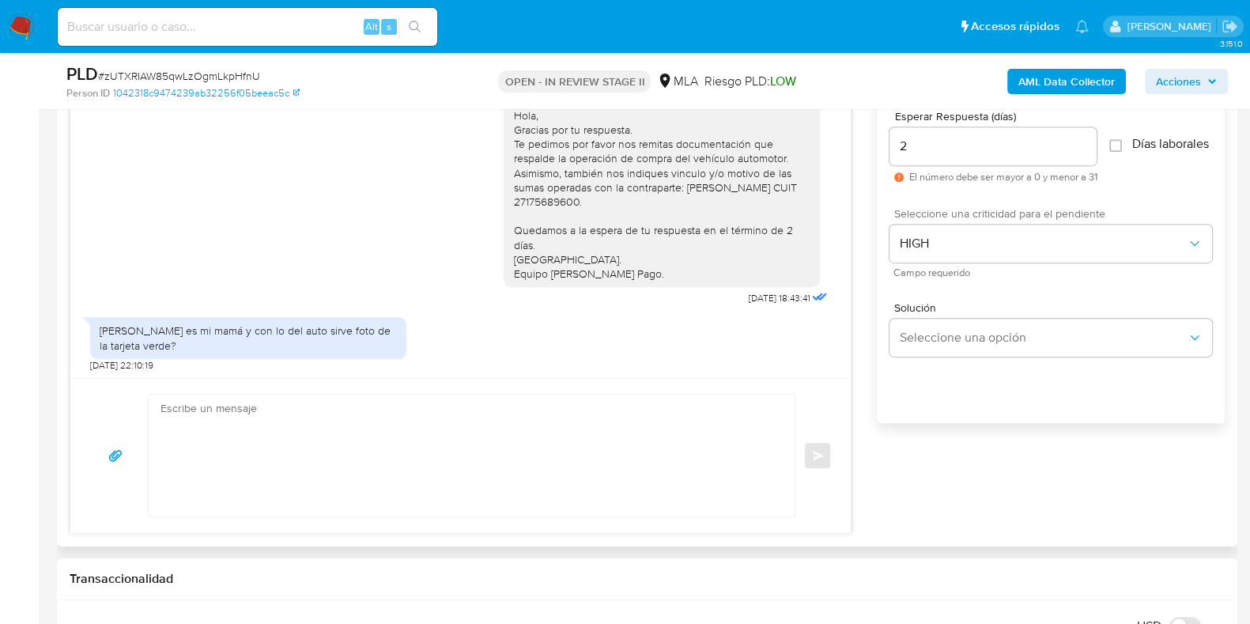
scroll to position [1306, 0]
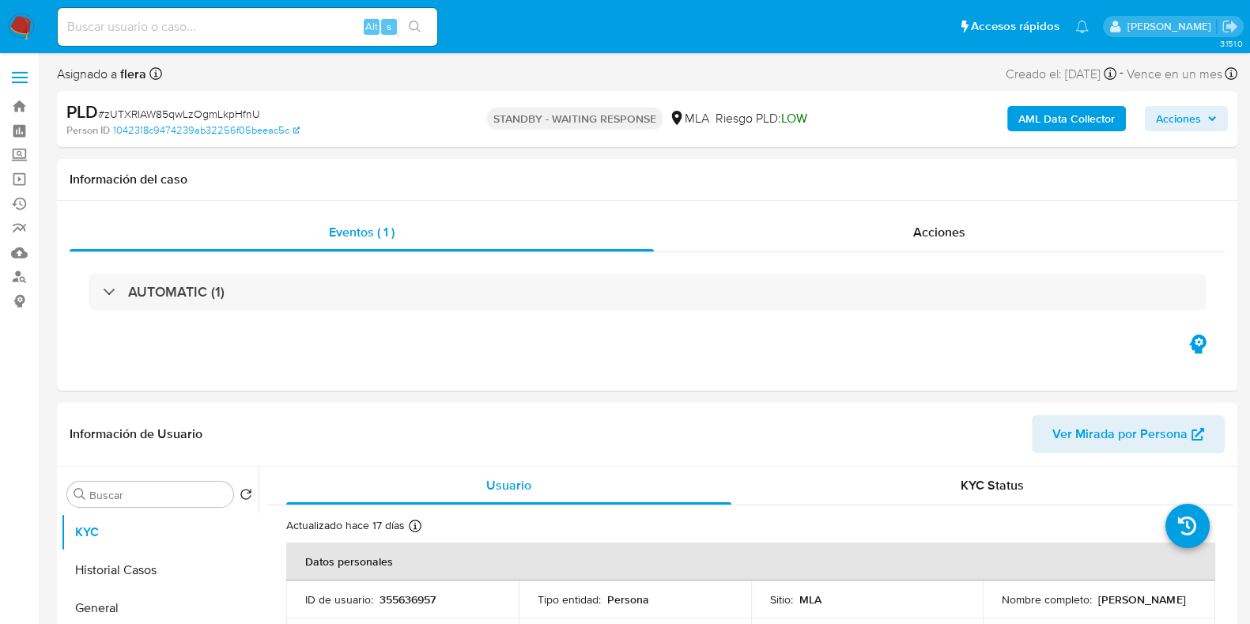
select select "10"
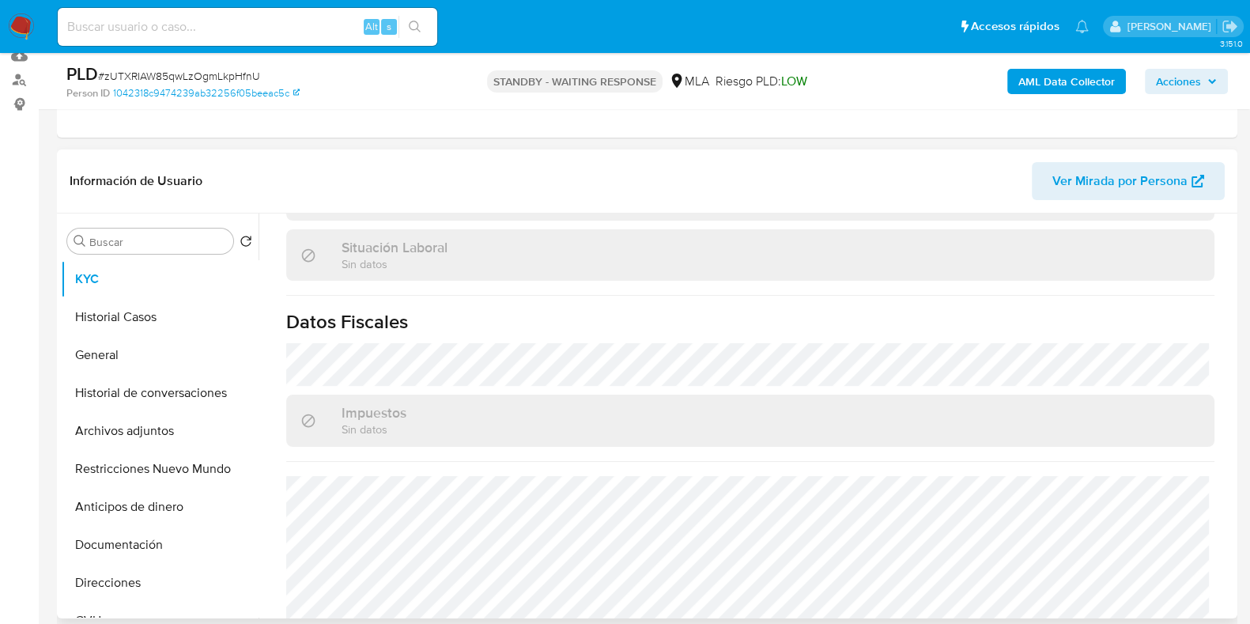
scroll to position [831, 0]
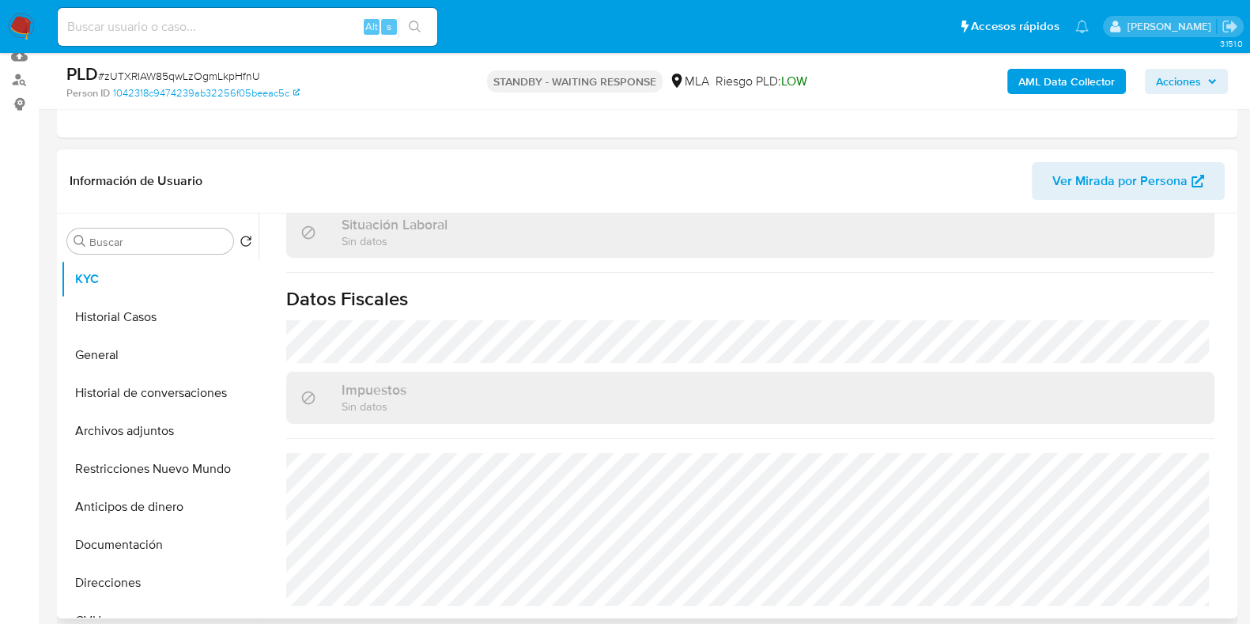
click at [684, 444] on div "Actualizado [DATE] Creado: [DATE] 18:36:47 Actualizado: [DATE] 22:13:10 Datos p…" at bounding box center [750, 20] width 966 height 1198
